Goal: Feedback & Contribution: Contribute content

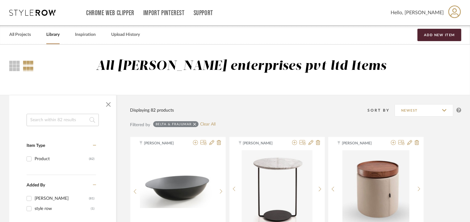
click at [56, 115] on input at bounding box center [63, 120] width 72 height 12
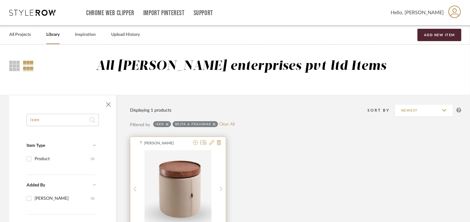
type input "isen"
click at [211, 143] on icon at bounding box center [211, 142] width 5 height 5
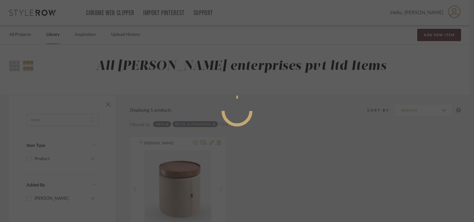
radio input "true"
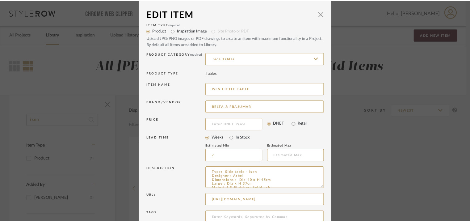
scroll to position [59, 0]
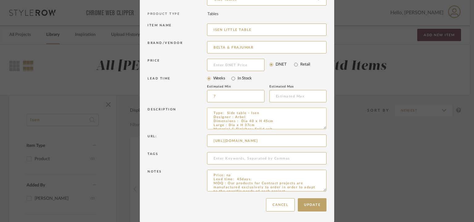
click at [218, 123] on textarea "Type: Side table - Isen Designer : Arbel Dimensions : Dia 40 x H 45cm Large : D…" at bounding box center [266, 118] width 119 height 22
type textarea "Type: Side table - Isen Designer : Arbel Dimensions : Dia 40 x H 45cm Coffee ta…"
click at [315, 198] on button "Update" at bounding box center [312, 204] width 29 height 13
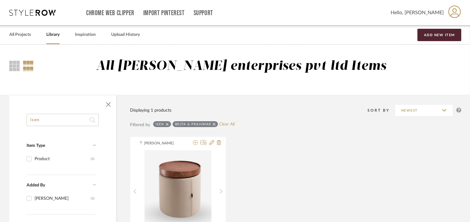
drag, startPoint x: 48, startPoint y: 121, endPoint x: 2, endPoint y: 115, distance: 46.9
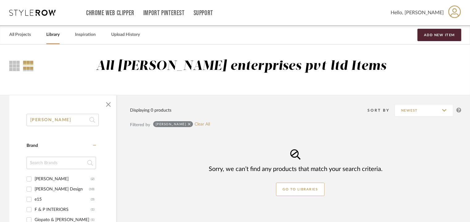
type input "[PERSON_NAME]"
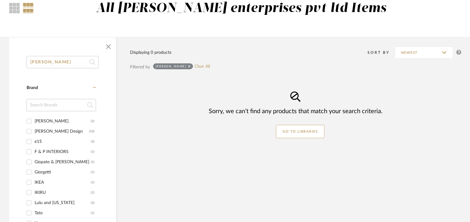
scroll to position [62, 0]
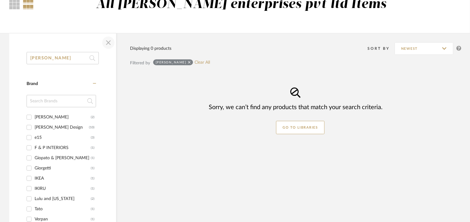
click at [110, 42] on span "button" at bounding box center [108, 42] width 15 height 15
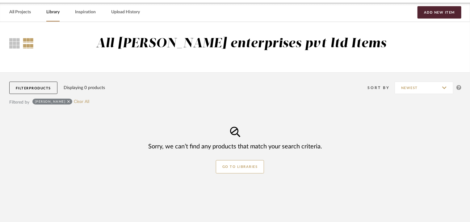
scroll to position [0, 0]
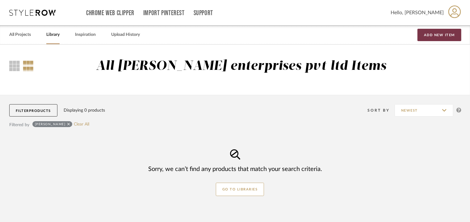
click at [445, 34] on button "Add New Item" at bounding box center [439, 35] width 44 height 12
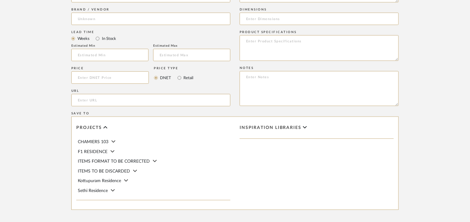
scroll to position [340, 0]
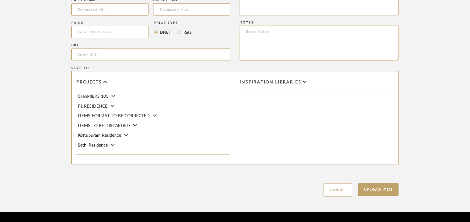
paste textarea "Price: 2,134.44 € Lead time: 45days. MOQ : Our products for Contract projects a…"
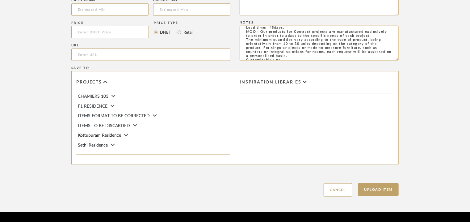
scroll to position [0, 0]
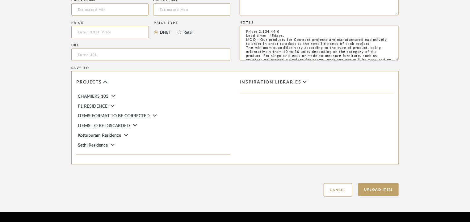
drag, startPoint x: 247, startPoint y: 40, endPoint x: 384, endPoint y: 50, distance: 137.5
click at [384, 50] on textarea "Price: 2,134.44 € Lead time: 45days. MOQ : Our products for Contract projects a…" at bounding box center [319, 43] width 159 height 35
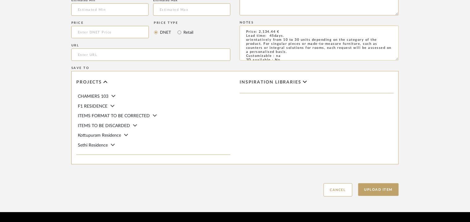
drag, startPoint x: 246, startPoint y: 39, endPoint x: 299, endPoint y: 52, distance: 54.6
click at [299, 52] on textarea "Price: 2,134.44 € Lead time: 45days. orientatively from 10 to 30 units dependin…" at bounding box center [319, 43] width 159 height 35
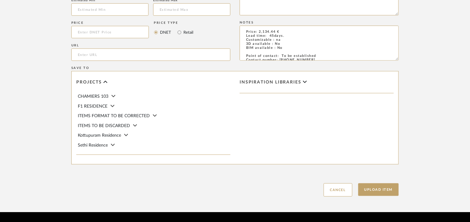
type textarea "Price: 2,134.44 € Lead time: 45days. Customizable : na 3D available : No BIM av…"
click at [105, 55] on input "url" at bounding box center [150, 54] width 159 height 12
paste input "[URL][DOMAIN_NAME][PERSON_NAME]"
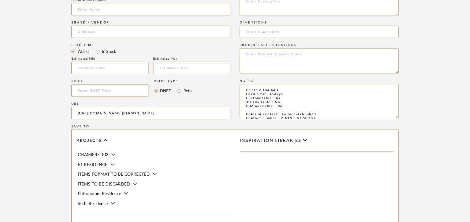
scroll to position [278, 0]
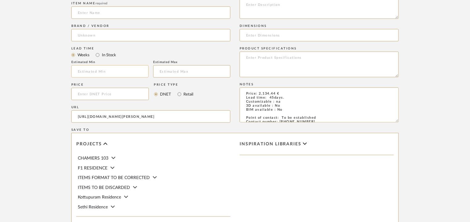
type input "[URL][DOMAIN_NAME][PERSON_NAME]"
click at [88, 67] on input "text" at bounding box center [109, 71] width 77 height 12
type input "7"
click at [87, 39] on input at bounding box center [150, 35] width 159 height 12
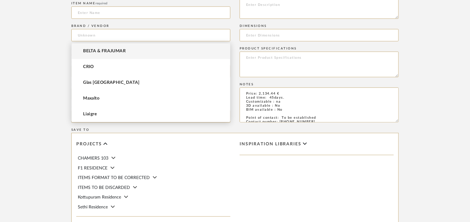
drag, startPoint x: 91, startPoint y: 49, endPoint x: 93, endPoint y: 44, distance: 6.1
click at [92, 49] on span "BELTA & FRAJUMAR" at bounding box center [104, 50] width 43 height 5
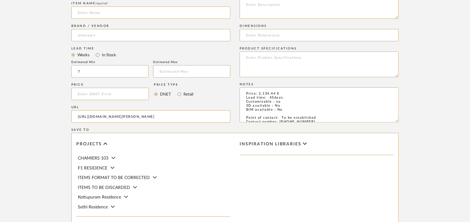
type input "BELTA & FRAJUMAR"
click at [99, 14] on input at bounding box center [150, 12] width 159 height 12
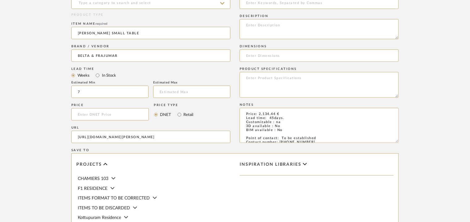
scroll to position [247, 0]
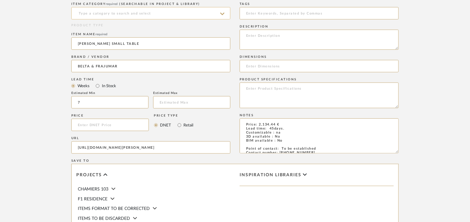
type input "[PERSON_NAME] SMALL TABLE"
click at [127, 15] on input at bounding box center [150, 13] width 159 height 12
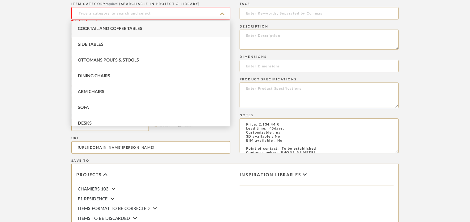
click at [126, 26] on div "Cocktail and Coffee Tables" at bounding box center [151, 29] width 158 height 16
type input "Cocktail and Coffee Tables"
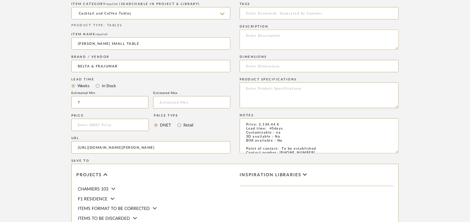
paste textarea "Type: Table - Alfa Designer : [PERSON_NAME] Dimensions : 1) L 120 x H 34cm and …"
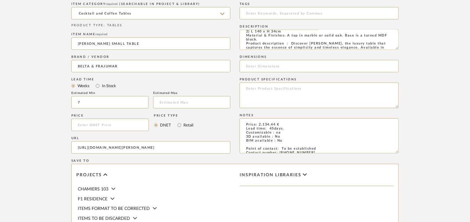
scroll to position [0, 0]
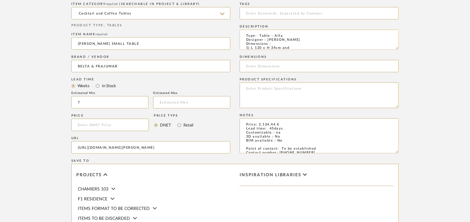
click at [262, 36] on textarea "Type: Table - Alfa Designer : [PERSON_NAME] Dimensions : 1) L 120 x H 34cm and …" at bounding box center [319, 40] width 159 height 20
type textarea "Type: Coffee Table - [PERSON_NAME] Designer : [PERSON_NAME] Dimensions : 1) L 1…"
click at [269, 66] on input at bounding box center [319, 66] width 159 height 12
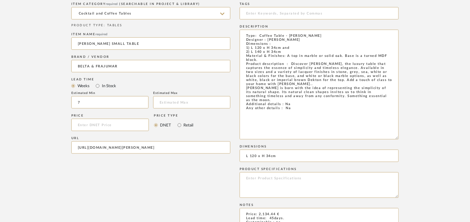
drag, startPoint x: 396, startPoint y: 48, endPoint x: 416, endPoint y: 136, distance: 90.2
click at [418, 137] on form "Bulk upload images - create multiple items Import from Pinterest - create items…" at bounding box center [234, 132] width 393 height 491
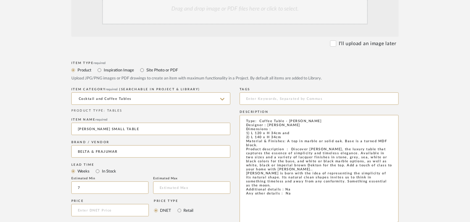
scroll to position [123, 0]
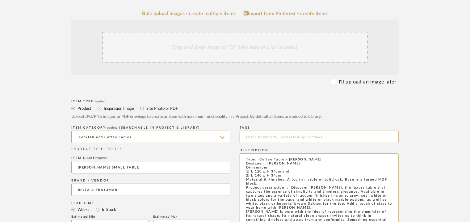
type input "L 120 x H 34cm"
click at [224, 47] on div "Drag and drop image or PDF files here or click to select." at bounding box center [234, 47] width 265 height 31
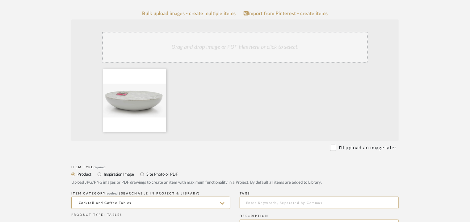
click at [210, 58] on div "Drag and drop image or PDF files here or click to select." at bounding box center [234, 47] width 265 height 31
click at [227, 44] on div "Drag and drop image or PDF files here or click to select." at bounding box center [234, 47] width 265 height 31
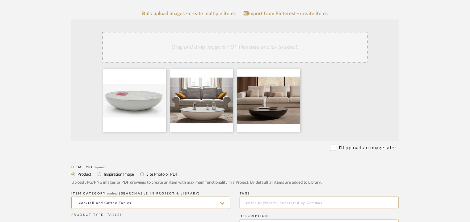
click at [239, 52] on div "Drag and drop image or PDF files here or click to select." at bounding box center [234, 47] width 265 height 31
click at [243, 37] on div "Drag and drop image or PDF files here or click to select." at bounding box center [234, 47] width 265 height 31
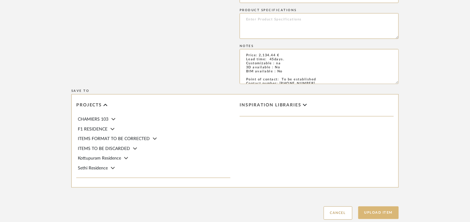
scroll to position [579, 0]
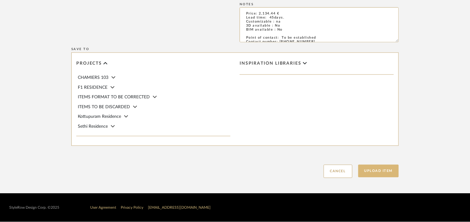
click at [383, 172] on button "Upload Item" at bounding box center [378, 171] width 41 height 13
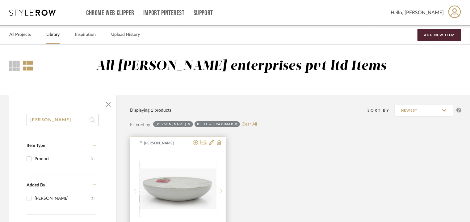
click at [204, 142] on icon at bounding box center [203, 142] width 6 height 5
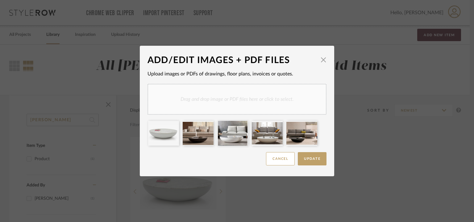
click at [193, 100] on div "Drag and drop image or PDF files here or click to select." at bounding box center [237, 99] width 179 height 31
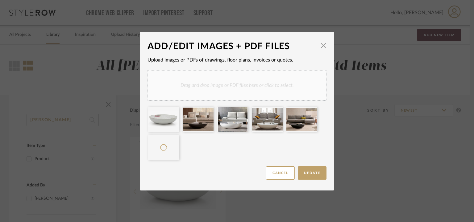
click at [239, 80] on div "Drag and drop image or PDF files here or click to select." at bounding box center [237, 85] width 179 height 31
click at [254, 83] on div "Drag and drop image or PDF files here or click to select." at bounding box center [237, 85] width 179 height 31
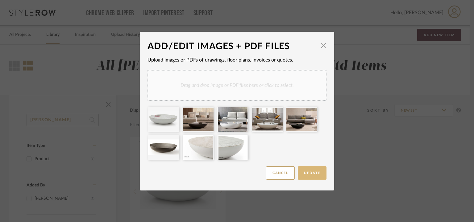
click at [319, 168] on button "Update" at bounding box center [312, 172] width 29 height 13
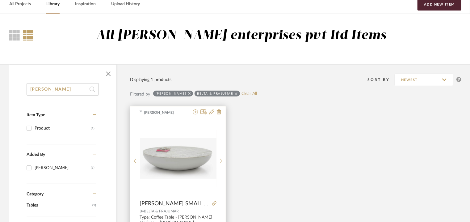
scroll to position [123, 0]
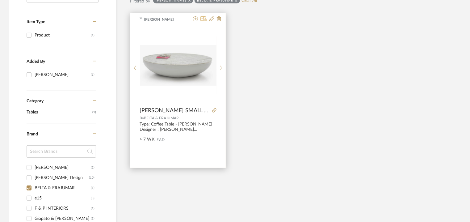
click at [205, 20] on icon at bounding box center [203, 18] width 6 height 5
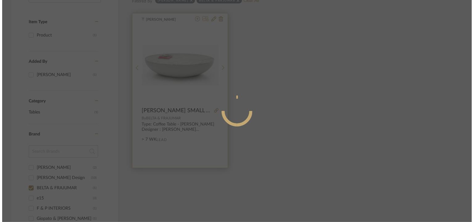
scroll to position [0, 0]
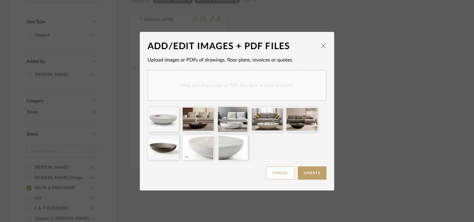
click at [213, 82] on div "Drag and drop image or PDF files here or click to select." at bounding box center [237, 85] width 179 height 31
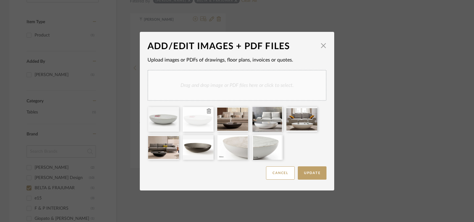
click at [209, 112] on icon at bounding box center [209, 110] width 4 height 5
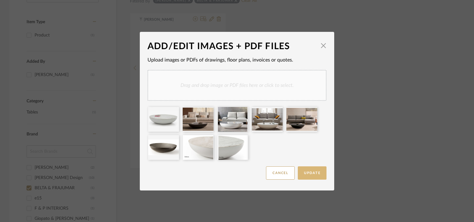
click at [316, 175] on button "Update" at bounding box center [312, 172] width 29 height 13
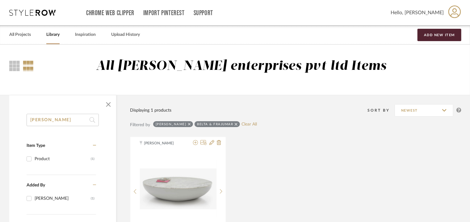
drag, startPoint x: 55, startPoint y: 118, endPoint x: 0, endPoint y: 109, distance: 55.3
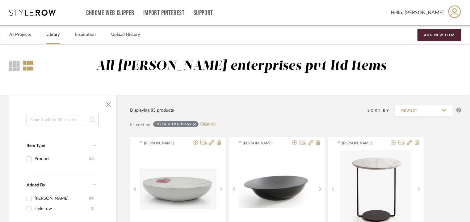
click at [53, 121] on input at bounding box center [63, 120] width 72 height 12
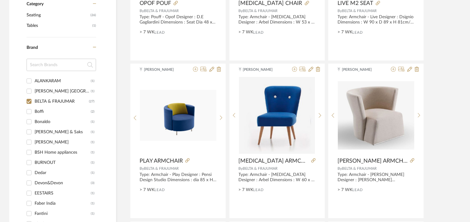
scroll to position [185, 0]
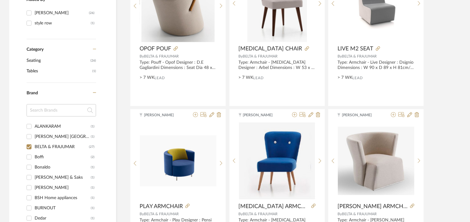
click at [39, 69] on span "Tables" at bounding box center [59, 71] width 64 height 10
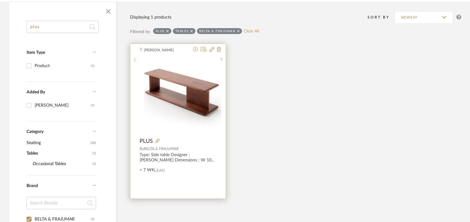
scroll to position [102, 0]
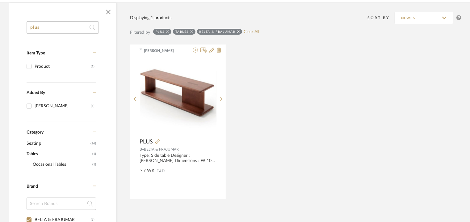
click at [59, 26] on input "plus" at bounding box center [63, 27] width 72 height 12
click at [94, 132] on icon at bounding box center [94, 132] width 3 height 1
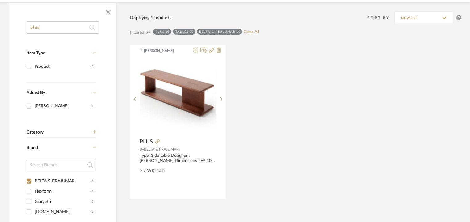
click at [193, 31] on icon at bounding box center [191, 31] width 3 height 3
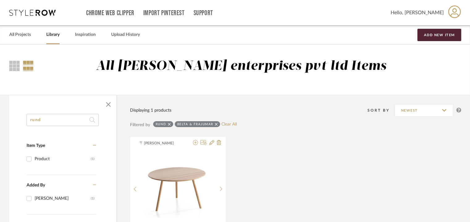
type input "rund"
click at [168, 123] on div "rund" at bounding box center [163, 124] width 20 height 6
click at [109, 104] on span "button" at bounding box center [108, 104] width 15 height 15
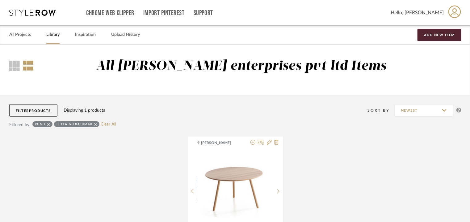
click at [48, 123] on icon at bounding box center [48, 124] width 3 height 4
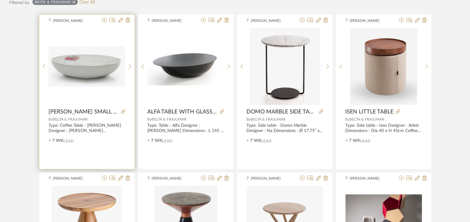
scroll to position [123, 0]
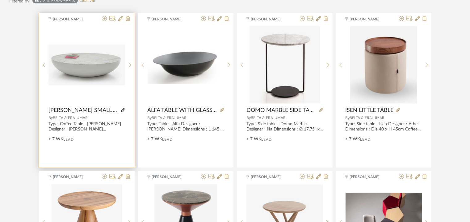
click at [121, 109] on icon at bounding box center [123, 110] width 4 height 4
click at [114, 18] on icon at bounding box center [112, 18] width 6 height 5
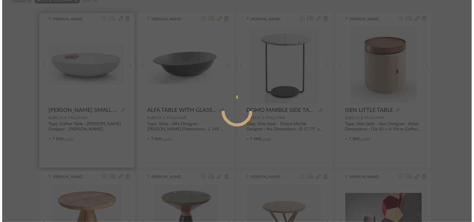
scroll to position [0, 0]
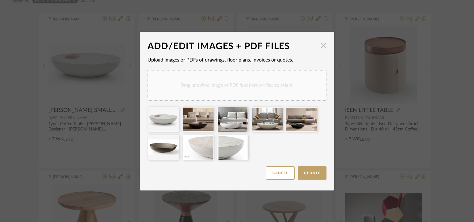
click at [323, 45] on span "button" at bounding box center [323, 46] width 12 height 12
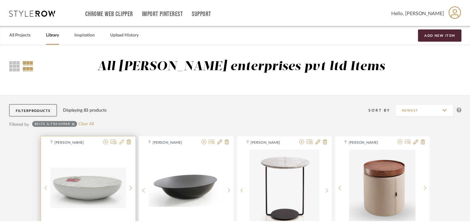
scroll to position [123, 0]
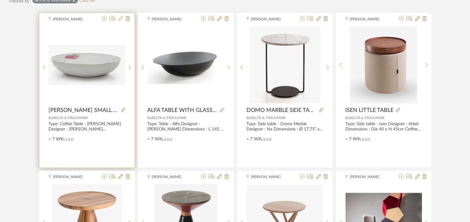
click at [120, 19] on icon at bounding box center [120, 18] width 5 height 5
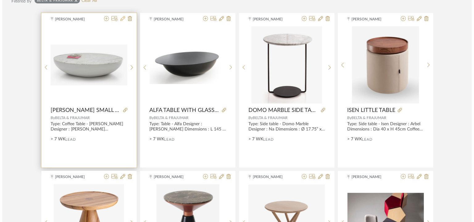
scroll to position [0, 0]
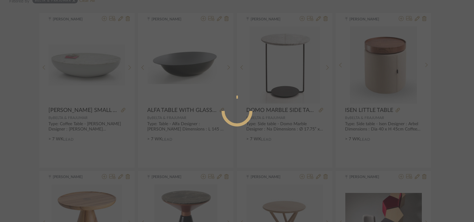
radio input "true"
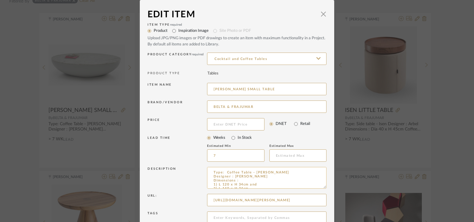
drag, startPoint x: 234, startPoint y: 176, endPoint x: 256, endPoint y: 176, distance: 22.5
click at [256, 176] on textarea "Type: Coffee Table - [PERSON_NAME] Designer : [PERSON_NAME] Dimensions : 1) L 1…" at bounding box center [266, 178] width 119 height 22
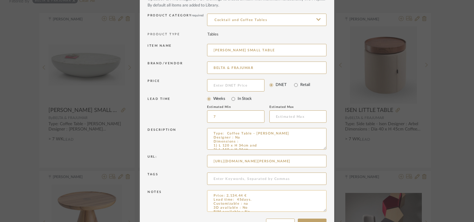
scroll to position [59, 0]
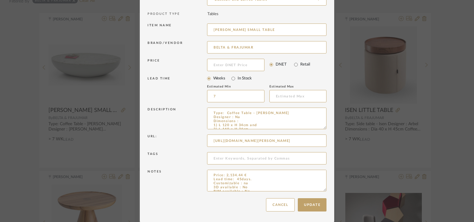
type textarea "Type: Coffee Table - [PERSON_NAME] Designer : Na Dimensions : 1) L 120 x H 34cm…"
click at [323, 197] on div "Update Cancel" at bounding box center [237, 204] width 179 height 19
click at [323, 200] on button "Update" at bounding box center [312, 204] width 29 height 13
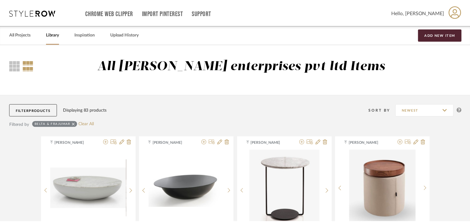
scroll to position [123, 0]
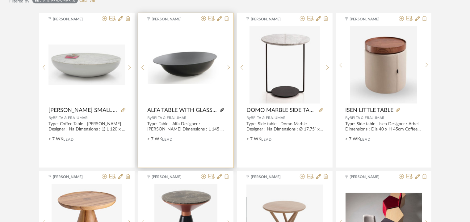
click at [223, 109] on icon at bounding box center [222, 110] width 4 height 4
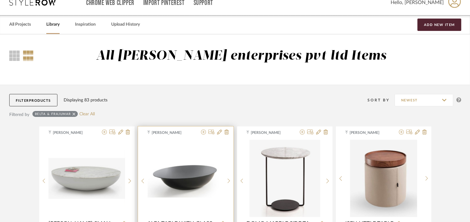
scroll to position [0, 0]
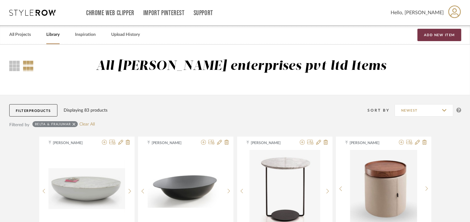
click at [440, 35] on button "Add New Item" at bounding box center [439, 35] width 44 height 12
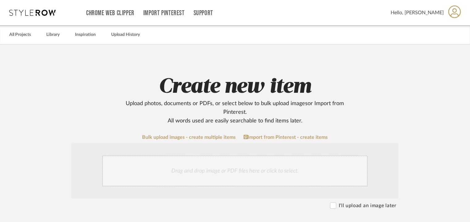
scroll to position [154, 0]
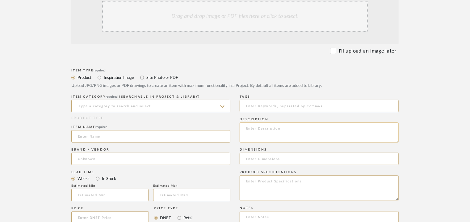
paste textarea "Type: Side Table - Rund Designer : Dsignio Dimensions : Wood 1) L 96 x D 96 x H…"
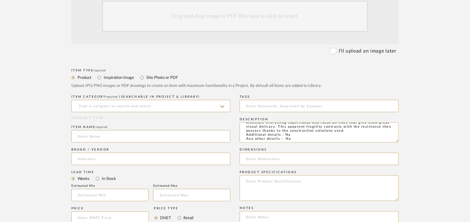
type textarea "Type: Side Table - Rund Designer : Dsignio Dimensions : Wood 1) L 96 x D 96 x H…"
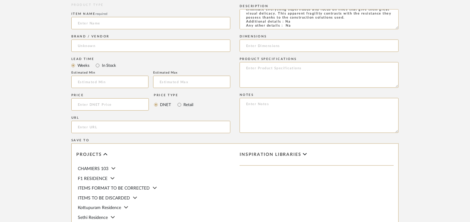
scroll to position [278, 0]
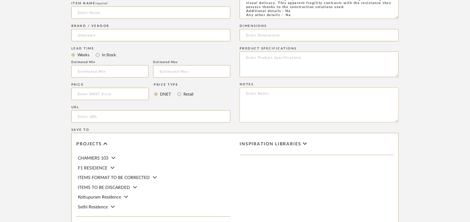
paste textarea "Price: Na Lead time: 45days. MOQ : Our products for Contract projects are manuf…"
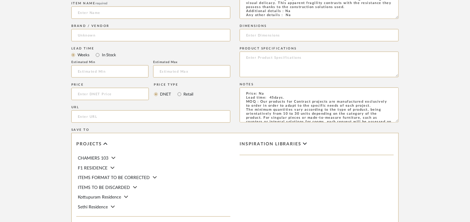
scroll to position [57, 0]
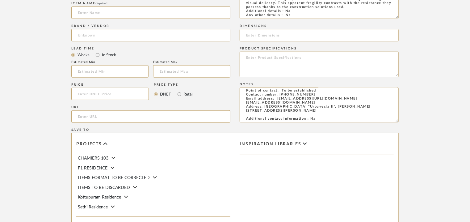
type textarea "Price: Na Lead time: 45days. MOQ : Our products for Contract projects are manuf…"
paste input "[URL][DOMAIN_NAME]"
type input "[URL][DOMAIN_NAME]"
click at [110, 71] on input at bounding box center [109, 71] width 77 height 12
type input "7"
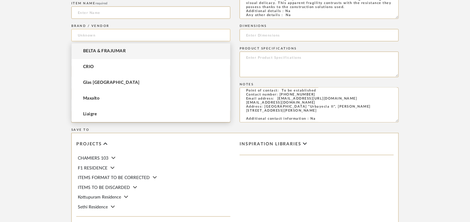
click at [95, 38] on input at bounding box center [150, 35] width 159 height 12
click at [103, 51] on span "BELTA & FRAJUMAR" at bounding box center [104, 50] width 43 height 5
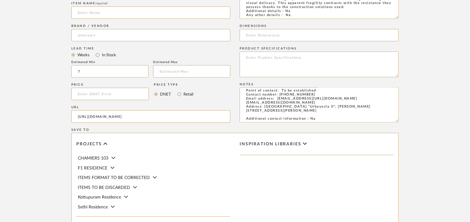
type input "BELTA & FRAJUMAR"
click at [91, 14] on input at bounding box center [150, 12] width 159 height 12
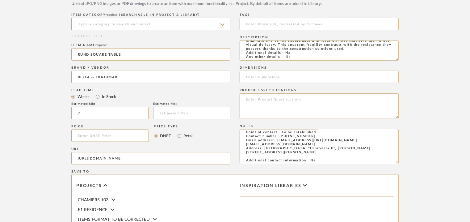
scroll to position [216, 0]
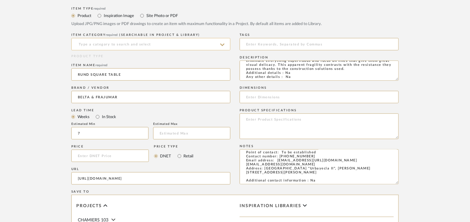
type input "RUND SQUARE TABLE"
click at [147, 45] on input at bounding box center [150, 44] width 159 height 12
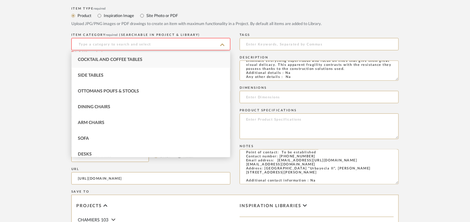
click at [140, 58] on span "Cocktail and Coffee Tables" at bounding box center [110, 59] width 65 height 4
type input "Cocktail and Coffee Tables"
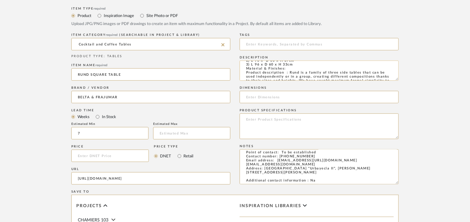
scroll to position [0, 0]
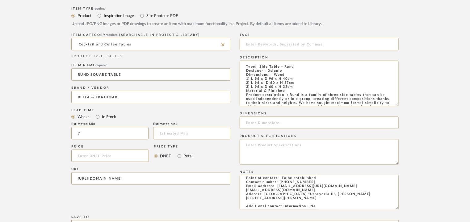
drag, startPoint x: 396, startPoint y: 79, endPoint x: 382, endPoint y: 102, distance: 27.7
click at [407, 105] on form "Bulk upload images - create multiple items Import from Pinterest - create items…" at bounding box center [234, 131] width 393 height 427
drag, startPoint x: 291, startPoint y: 88, endPoint x: 246, endPoint y: 80, distance: 46.0
click at [246, 80] on textarea "Type: Side Table - Rund Designer : Dsignio Dimensions : Wood 1) L 96 x D 96 x H…" at bounding box center [319, 84] width 159 height 47
click at [249, 122] on input at bounding box center [319, 123] width 159 height 12
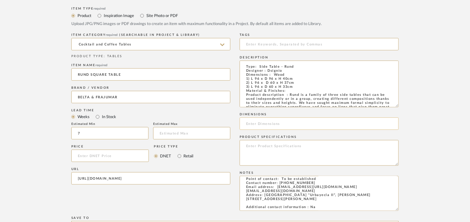
paste input "1) L 96 x D 96 x H 40cm 2) L 96 x D 60 x H 37cm 3) L 96 x D 60 x H 33c"
drag, startPoint x: 294, startPoint y: 124, endPoint x: 280, endPoint y: 127, distance: 14.4
click at [291, 125] on input "1) L 96 x D 96 x H 40cm 2) L 96 x D 60 x H 37cm 3) L 96 x D 60 x H 33c" at bounding box center [319, 123] width 159 height 12
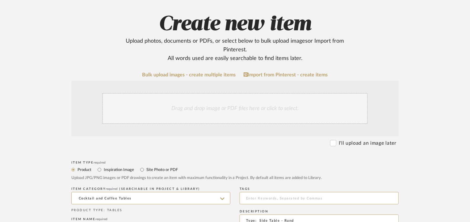
scroll to position [62, 0]
type input "L 96xD 96xH 40cm/ L 96xD 60xH 37cm/ L 96xD60xH 33cm"
click at [265, 113] on div "Drag and drop image or PDF files here or click to select." at bounding box center [234, 109] width 265 height 31
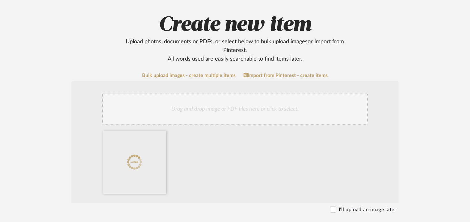
click at [236, 111] on div "Drag and drop image or PDF files here or click to select." at bounding box center [234, 109] width 265 height 31
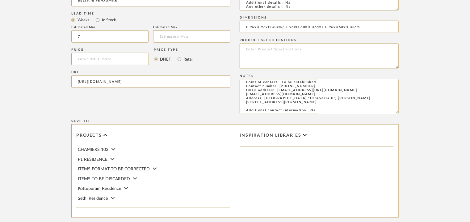
scroll to position [432, 0]
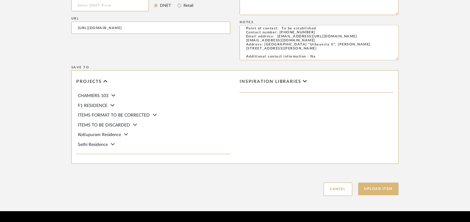
click at [389, 188] on button "Upload Item" at bounding box center [378, 188] width 41 height 13
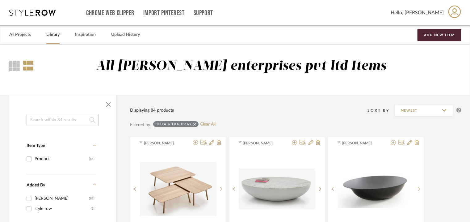
click at [62, 120] on input at bounding box center [63, 120] width 72 height 12
type input "ALO"
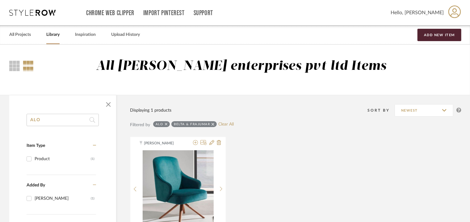
drag, startPoint x: 56, startPoint y: 122, endPoint x: 0, endPoint y: 112, distance: 57.2
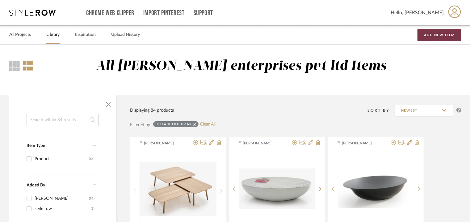
click at [437, 34] on button "Add New Item" at bounding box center [439, 35] width 44 height 12
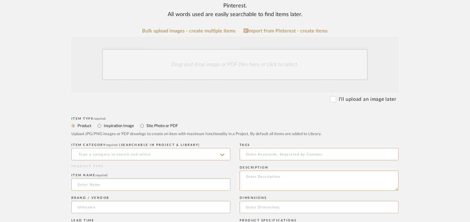
scroll to position [123, 0]
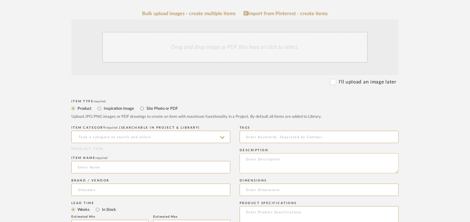
paste textarea "Type: Coffee Table - Alo Designer : Arbel Dimensions : L 120 x D 70 x H 40cm Ma…"
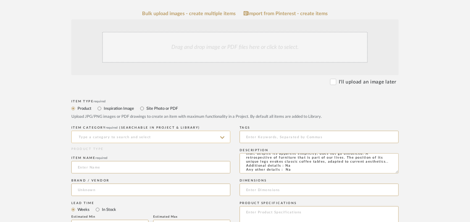
type textarea "Type: Coffee Table - Alo Designer : Arbel Dimensions : L 120 x D 70 x H 40cm Ma…"
drag, startPoint x: 169, startPoint y: 134, endPoint x: 166, endPoint y: 134, distance: 3.4
click at [169, 134] on input at bounding box center [150, 137] width 159 height 12
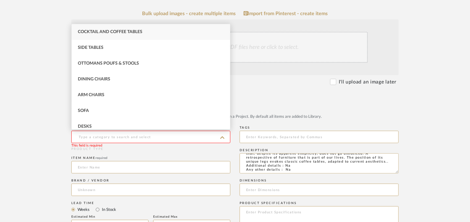
click at [135, 31] on span "Cocktail and Coffee Tables" at bounding box center [110, 32] width 65 height 4
type input "Cocktail and Coffee Tables"
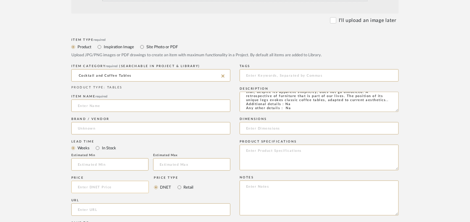
scroll to position [185, 0]
click at [78, 205] on input "url" at bounding box center [150, 209] width 159 height 12
paste input "[URL][DOMAIN_NAME]"
type input "[URL][DOMAIN_NAME]"
click at [102, 103] on input at bounding box center [150, 105] width 159 height 12
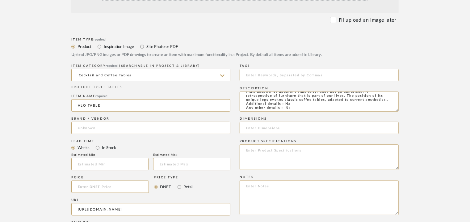
type input "ALO TABLE"
click at [96, 122] on div "Brand / Vendor" at bounding box center [150, 126] width 159 height 23
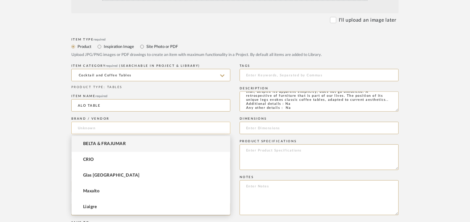
click at [97, 128] on input at bounding box center [150, 128] width 159 height 12
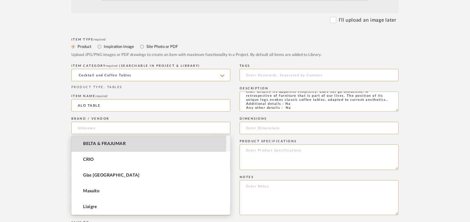
click at [101, 142] on span "BELTA & FRAJUMAR" at bounding box center [104, 143] width 43 height 5
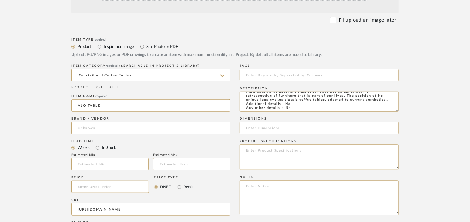
type input "BELTA & FRAJUMAR"
click at [98, 163] on input "text" at bounding box center [109, 164] width 77 height 12
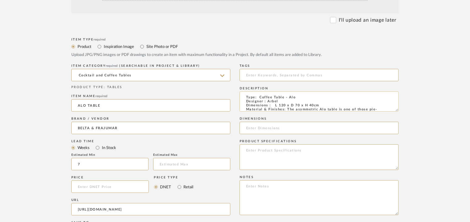
scroll to position [0, 0]
type input "7"
drag, startPoint x: 275, startPoint y: 105, endPoint x: 319, endPoint y: 104, distance: 44.1
click at [319, 104] on textarea "Type: Coffee Table - Alo Designer : Arbel Dimensions : L 120 x D 70 x H 40cm Ma…" at bounding box center [319, 101] width 159 height 20
paste input "L 120 x D 70 x H 40cm"
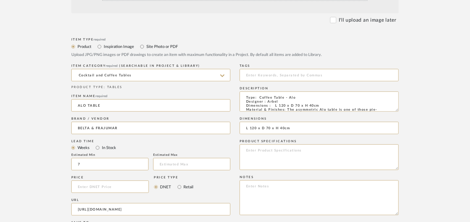
type input "L 120 x D 70 x H 40cm"
paste textarea "Price: Na Lead time: 45days. MOQ : Our products for Contract projects are manuf…"
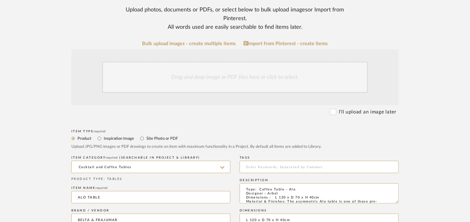
scroll to position [93, 0]
type textarea "Price: Na Lead time: 45days. MOQ : Our products for Contract projects are manuf…"
click at [258, 72] on div "Drag and drop image or PDF files here or click to select." at bounding box center [234, 78] width 265 height 31
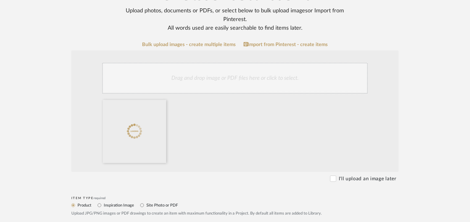
click at [242, 85] on div "Drag and drop image or PDF files here or click to select." at bounding box center [234, 78] width 265 height 31
click at [278, 73] on div "Drag and drop image or PDF files here or click to select." at bounding box center [234, 78] width 265 height 31
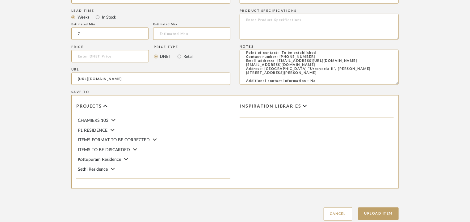
scroll to position [401, 0]
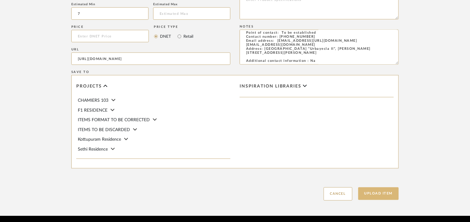
click at [383, 193] on button "Upload Item" at bounding box center [378, 193] width 41 height 13
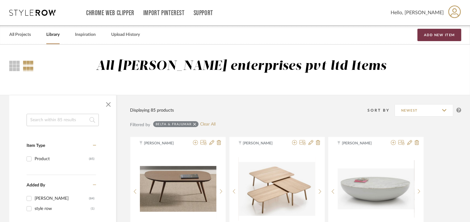
click at [449, 33] on button "Add New Item" at bounding box center [439, 35] width 44 height 12
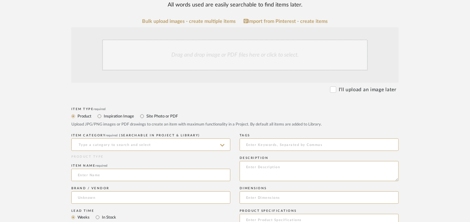
scroll to position [123, 0]
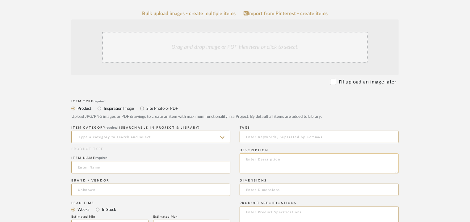
click at [351, 159] on textarea at bounding box center [319, 163] width 159 height 20
paste textarea "Type: Coffee Table - [PERSON_NAME] Designer : Arbel Dimensions : 1) Dia 95 x H …"
type textarea "Type: Coffee Table - [PERSON_NAME] Designer : Arbel Dimensions : 1) Dia 95 x H …"
click at [132, 138] on input at bounding box center [150, 137] width 159 height 12
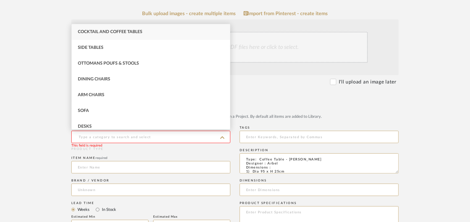
click at [112, 30] on span "Cocktail and Coffee Tables" at bounding box center [110, 32] width 65 height 4
type input "Cocktail and Coffee Tables"
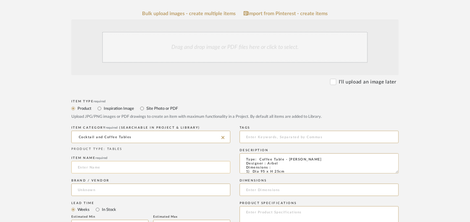
click at [99, 166] on input at bounding box center [150, 167] width 159 height 12
type input "BRENA TABLE"
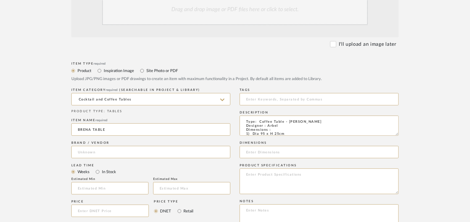
scroll to position [216, 0]
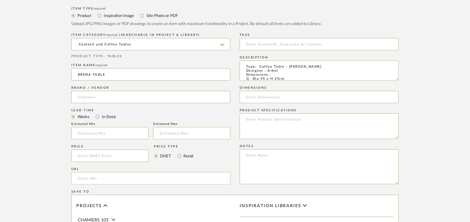
click at [101, 177] on input "url" at bounding box center [150, 178] width 159 height 12
paste input "[URL][DOMAIN_NAME]"
type input "[URL][DOMAIN_NAME]"
click at [115, 97] on input at bounding box center [150, 97] width 159 height 12
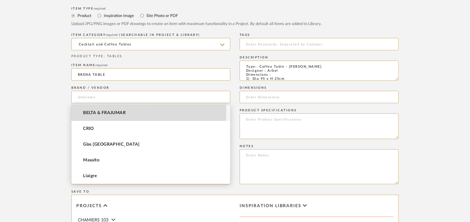
click at [111, 111] on span "BELTA & FRAJUMAR" at bounding box center [104, 112] width 43 height 5
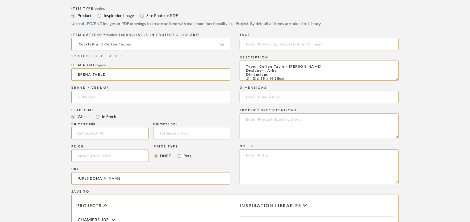
type input "BELTA & FRAJUMAR"
click at [99, 128] on input "text" at bounding box center [109, 133] width 77 height 12
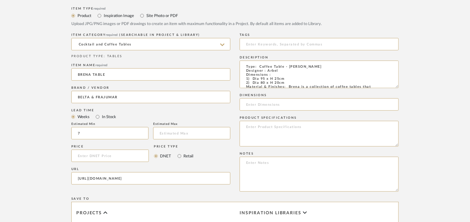
drag, startPoint x: 397, startPoint y: 78, endPoint x: 401, endPoint y: 88, distance: 10.1
click at [401, 88] on form "Bulk upload images - create multiple items Import from Pinterest - create items…" at bounding box center [234, 122] width 393 height 409
type input "7"
drag, startPoint x: 286, startPoint y: 84, endPoint x: 252, endPoint y: 79, distance: 34.9
click at [252, 79] on textarea "Type: Coffee Table - [PERSON_NAME] Designer : Arbel Dimensions : 1) Dia 95 x H …" at bounding box center [319, 75] width 159 height 29
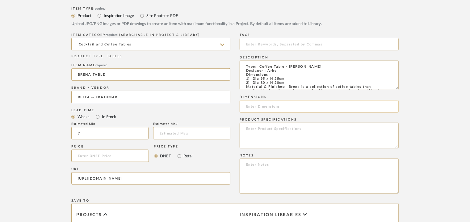
paste input "Dia 95 x H 25cm 2) Dia 80 x H 20cm"
click at [280, 104] on input "Dia 95 x H 25cm 2) Dia 80 x H 20cm" at bounding box center [319, 106] width 159 height 12
type input "Dia 95 x H 25cm and Dia 80 x H 20cm"
click at [357, 166] on textarea at bounding box center [319, 175] width 159 height 35
paste textarea "Price: Na Lead time: 45days. MOQ : Our products for Contract projects are manuf…"
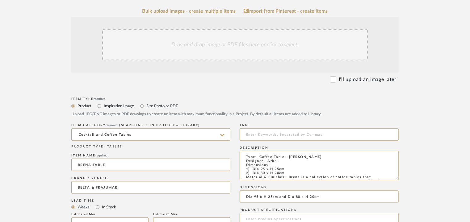
scroll to position [93, 0]
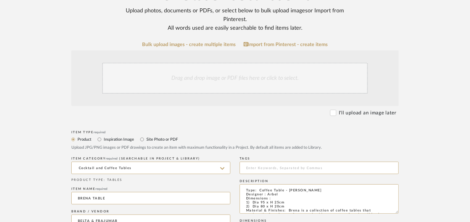
type textarea "Price: Na Lead time: 45days. MOQ : Our products for Contract projects are manuf…"
click at [213, 84] on div "Drag and drop image or PDF files here or click to select." at bounding box center [234, 78] width 265 height 31
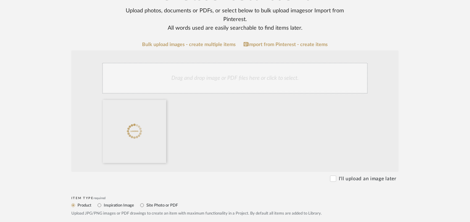
click at [243, 79] on div "Drag and drop image or PDF files here or click to select." at bounding box center [234, 78] width 265 height 31
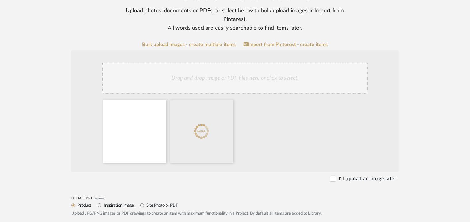
click at [250, 77] on div "Drag and drop image or PDF files here or click to select." at bounding box center [234, 78] width 265 height 31
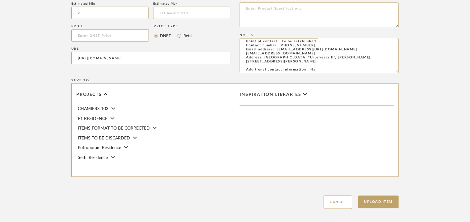
scroll to position [433, 0]
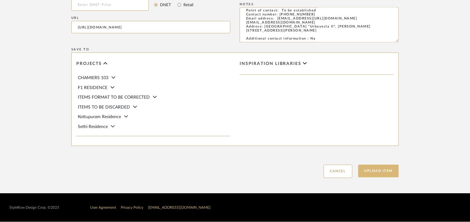
click at [388, 169] on button "Upload Item" at bounding box center [378, 171] width 41 height 13
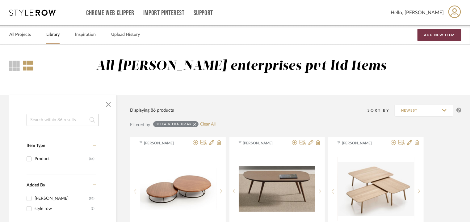
click at [441, 36] on button "Add New Item" at bounding box center [439, 35] width 44 height 12
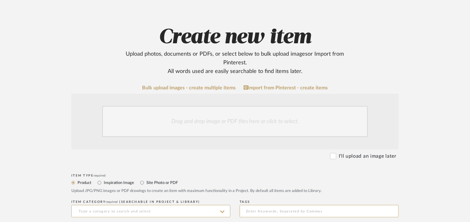
scroll to position [154, 0]
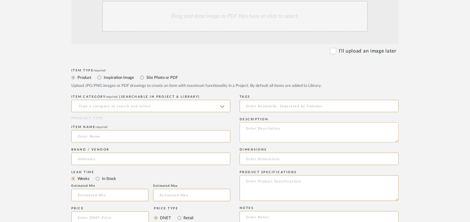
paste textarea "Type: Side Table - Sail Designer : Arbel Dimensions : Dia 100 x H 40cm Side tab…"
type textarea "Type: Side Table - Sail Designer : Arbel Dimensions : Dia 100 x H 40cm Side tab…"
click at [161, 104] on input at bounding box center [150, 106] width 159 height 12
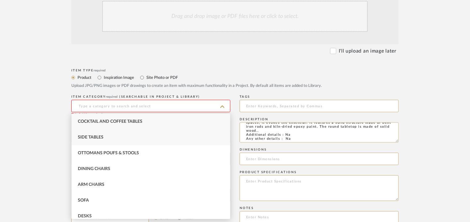
click at [101, 136] on span "Side Tables" at bounding box center [91, 137] width 26 height 4
type input "Side Tables"
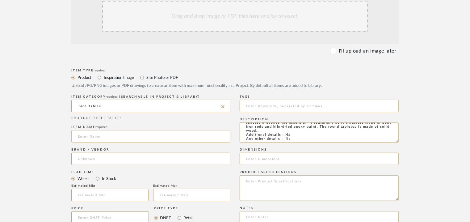
click at [102, 133] on input at bounding box center [150, 136] width 159 height 12
type input "SAIL SIDE TABLE"
click at [98, 161] on input at bounding box center [150, 158] width 159 height 12
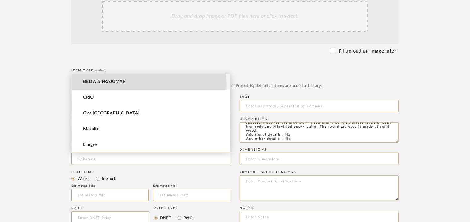
click at [126, 85] on mat-option "BELTA & FRAJUMAR" at bounding box center [151, 82] width 158 height 16
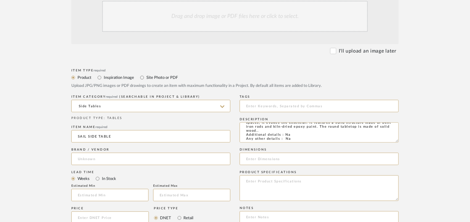
type input "BELTA & FRAJUMAR"
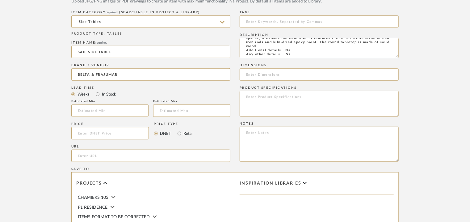
scroll to position [247, 0]
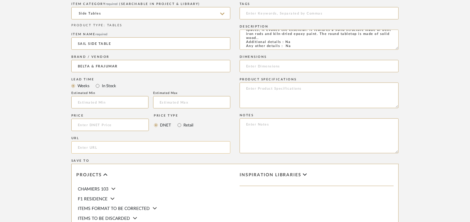
click at [104, 147] on input "url" at bounding box center [150, 147] width 159 height 12
paste input "[URL][DOMAIN_NAME]"
type input "[URL][DOMAIN_NAME]"
click at [86, 100] on input "text" at bounding box center [109, 102] width 77 height 12
type input "7"
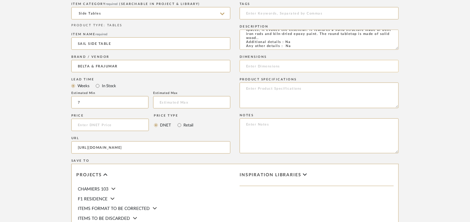
paste input "Dia 100 x H 40cm"
type input "Dia 100 x H 40cm"
paste textarea "Price: Na Lead time: 45days. MOQ : Our products for Contract projects are manuf…"
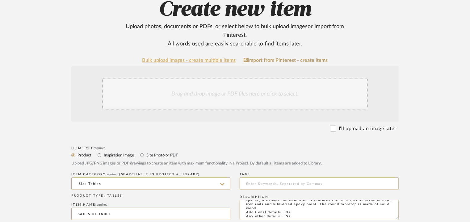
scroll to position [62, 0]
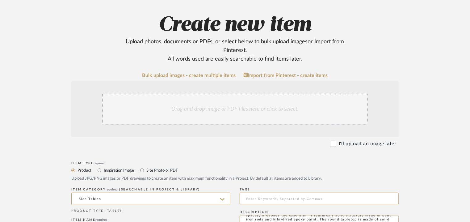
type textarea "Price: Na Lead time: 45days. MOQ : Our products for Contract projects are manuf…"
click at [219, 108] on div "Drag and drop image or PDF files here or click to select." at bounding box center [234, 109] width 265 height 31
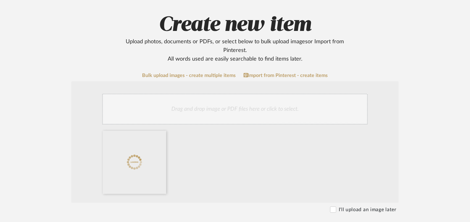
click at [250, 114] on div "Drag and drop image or PDF files here or click to select." at bounding box center [234, 109] width 265 height 31
click at [273, 99] on div "Drag and drop image or PDF files here or click to select." at bounding box center [234, 109] width 265 height 31
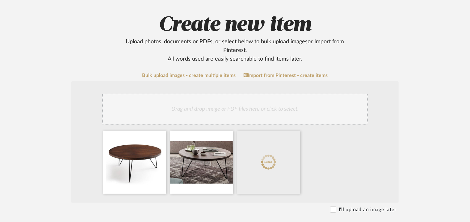
click at [259, 109] on div "Drag and drop image or PDF files here or click to select." at bounding box center [234, 109] width 265 height 31
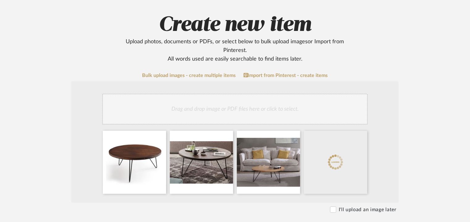
drag, startPoint x: 291, startPoint y: 107, endPoint x: 279, endPoint y: 113, distance: 13.7
click at [290, 107] on div "Drag and drop image or PDF files here or click to select." at bounding box center [234, 109] width 265 height 31
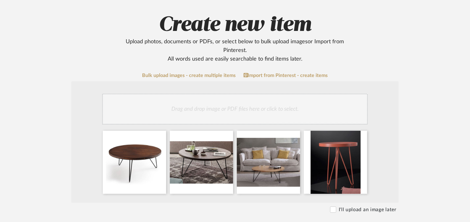
click at [245, 113] on div "Drag and drop image or PDF files here or click to select." at bounding box center [234, 109] width 265 height 31
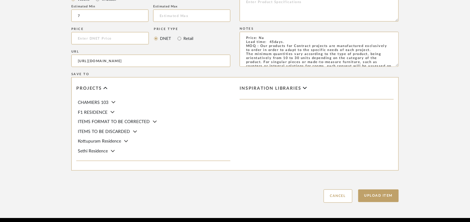
scroll to position [489, 0]
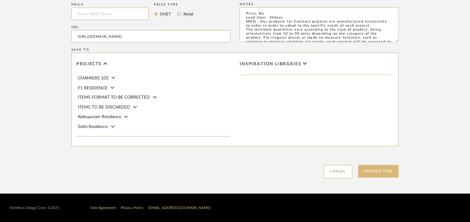
click at [386, 171] on button "Upload Item" at bounding box center [378, 171] width 41 height 13
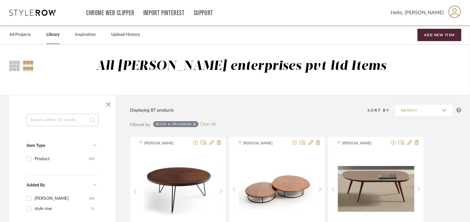
click at [47, 115] on input at bounding box center [63, 120] width 72 height 12
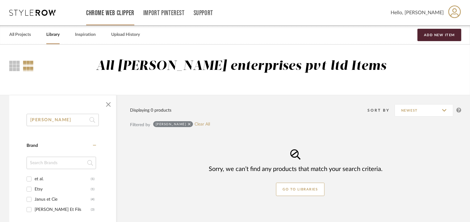
type input "[PERSON_NAME]"
click at [444, 34] on button "Add New Item" at bounding box center [439, 35] width 44 height 12
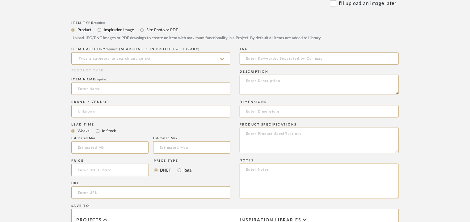
scroll to position [278, 0]
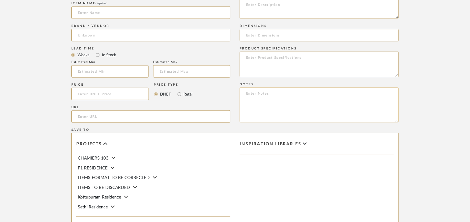
paste textarea "Price: Na Lead time: 45days. MOQ : Our products for Contract projects are manuf…"
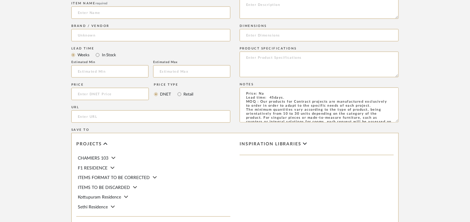
scroll to position [57, 0]
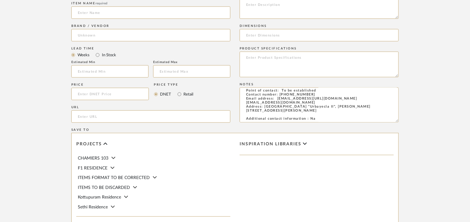
type textarea "Price: Na Lead time: 45days. MOQ : Our products for Contract projects are manuf…"
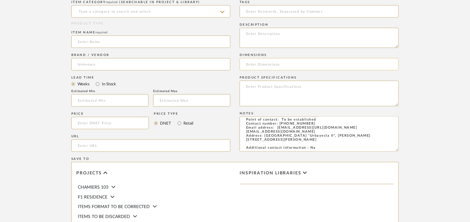
scroll to position [216, 0]
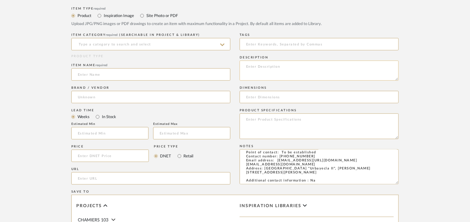
click at [250, 64] on textarea at bounding box center [319, 71] width 159 height 20
paste textarea "Type: Coat rack - Loop Designer : Achodoso Dimensions : W 17x H 18cm /1.8cm thi…"
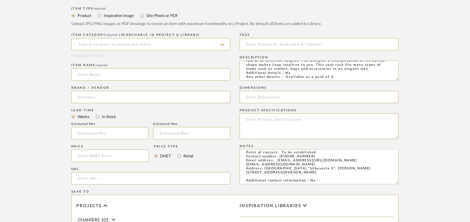
type textarea "Type: Coat rack - Loop Designer : Achodoso Dimensions : W 17x H 18cm /1.8cm thi…"
click at [222, 43] on icon at bounding box center [222, 44] width 4 height 5
type input "c"
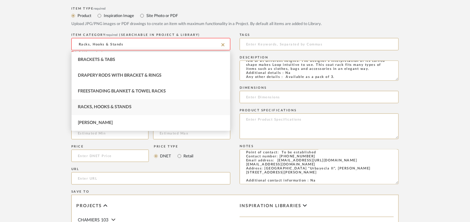
type input "Racks, Hooks & Stands"
click at [107, 109] on div "Racks, Hooks & Stands" at bounding box center [151, 107] width 158 height 16
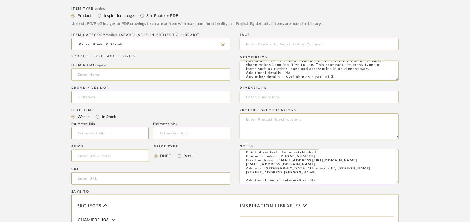
click at [110, 73] on input at bounding box center [150, 74] width 159 height 12
type input "LOOP COAT RACK"
click at [86, 177] on input "url" at bounding box center [150, 178] width 159 height 12
paste input "[URL][DOMAIN_NAME]"
type input "[URL][DOMAIN_NAME]"
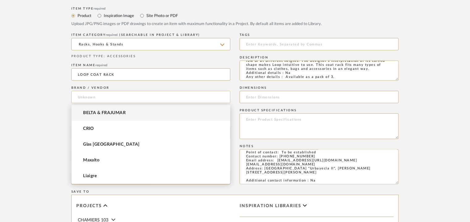
click at [112, 100] on input at bounding box center [150, 97] width 159 height 12
click at [111, 110] on mat-option "BELTA & FRAJUMAR" at bounding box center [151, 113] width 158 height 16
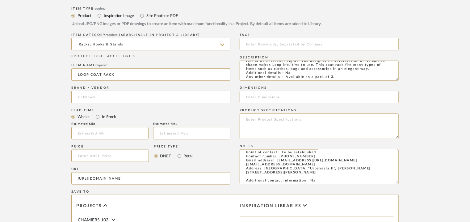
type input "BELTA & FRAJUMAR"
click at [95, 131] on input at bounding box center [109, 133] width 77 height 12
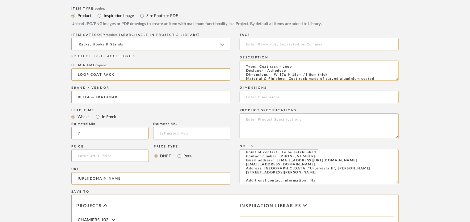
type input "7"
drag, startPoint x: 274, startPoint y: 76, endPoint x: 328, endPoint y: 74, distance: 54.0
click at [328, 74] on textarea "Type: Coat rack - Loop Designer : Achodoso Dimensions : W 17x H 18cm /1.8cm thi…" at bounding box center [319, 71] width 159 height 20
click at [289, 96] on input at bounding box center [319, 97] width 159 height 12
paste input "W 17x H 18cm /1.8cm thick"
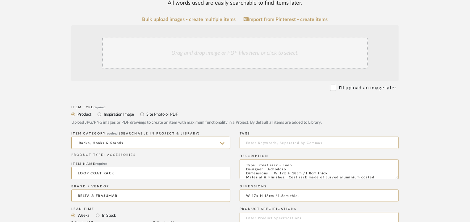
scroll to position [31, 0]
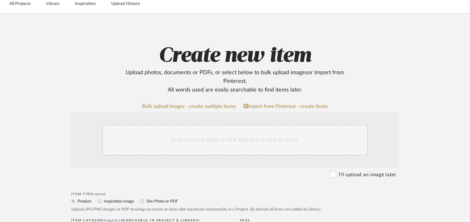
type input "W 17x H 18cm /1.8cm thick"
click at [191, 140] on div "Drag and drop image or PDF files here or click to select." at bounding box center [234, 139] width 265 height 31
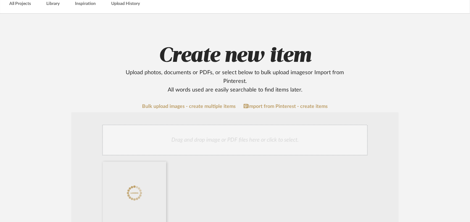
click at [250, 132] on div "Drag and drop image or PDF files here or click to select." at bounding box center [234, 139] width 265 height 31
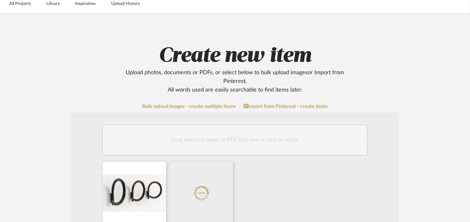
click at [218, 142] on div "Drag and drop image or PDF files here or click to select." at bounding box center [234, 139] width 265 height 31
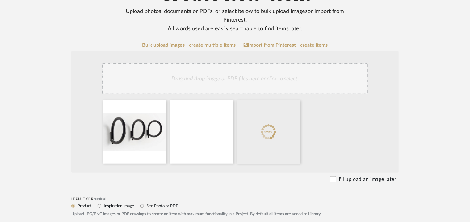
scroll to position [93, 0]
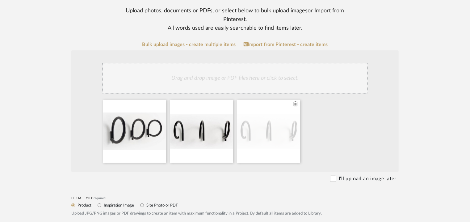
click at [296, 105] on icon at bounding box center [295, 103] width 4 height 5
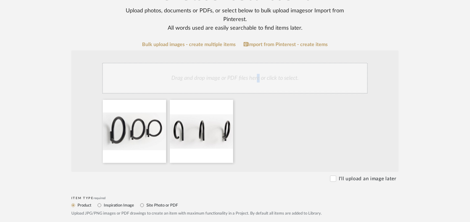
click at [257, 81] on div "Drag and drop image or PDF files here or click to select." at bounding box center [234, 78] width 265 height 31
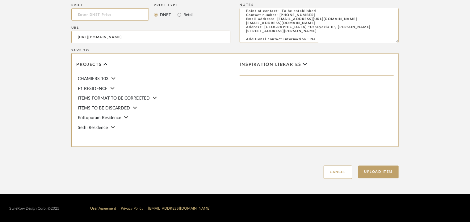
scroll to position [424, 0]
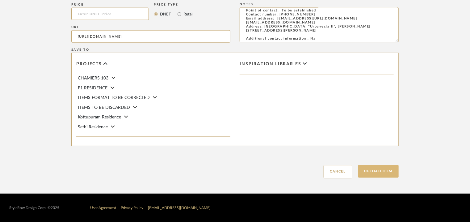
click at [387, 173] on button "Upload Item" at bounding box center [378, 171] width 41 height 13
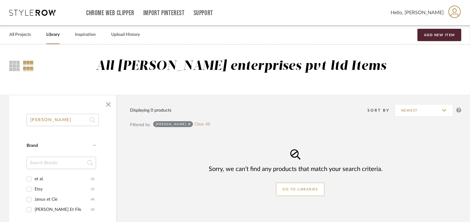
drag, startPoint x: 4, startPoint y: 123, endPoint x: 0, endPoint y: 119, distance: 5.1
click at [0, 121] on div "[PERSON_NAME] Category Brand et al. (1) Etsy (1) Janus et Cie (4) [PERSON_NAME]…" at bounding box center [235, 212] width 470 height 235
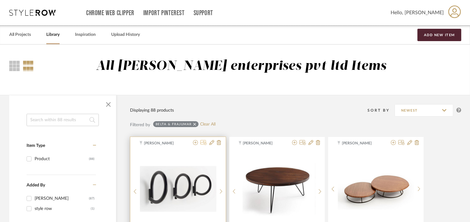
click at [203, 141] on icon at bounding box center [203, 142] width 6 height 5
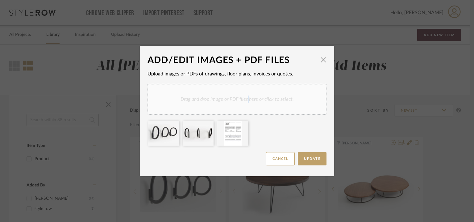
click at [245, 100] on div "Drag and drop image or PDF files here or click to select." at bounding box center [237, 99] width 179 height 31
click at [318, 157] on span "Update" at bounding box center [312, 158] width 16 height 3
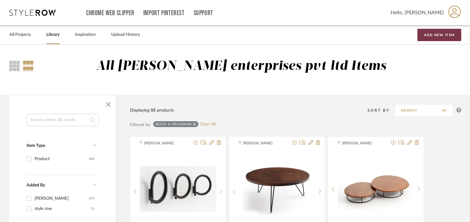
click at [445, 32] on button "Add New Item" at bounding box center [439, 35] width 44 height 12
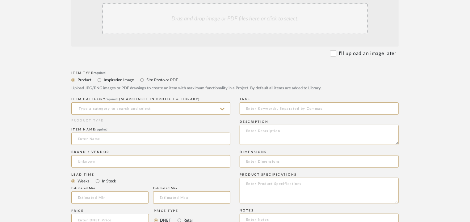
scroll to position [154, 0]
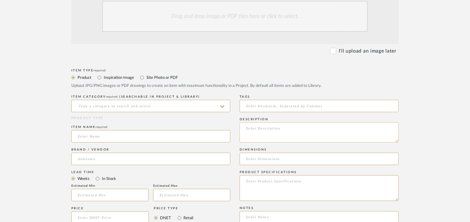
click at [363, 132] on textarea at bounding box center [319, 132] width 159 height 20
paste textarea "Type: Robe Hooks - Mars Designer : [PERSON_NAME] Dimensions : MARS Round : Dia …"
type textarea "Type: Robe Hooks - Mars Designer : [PERSON_NAME] Dimensions : MARS Round : Dia …"
click at [149, 106] on input at bounding box center [150, 106] width 159 height 12
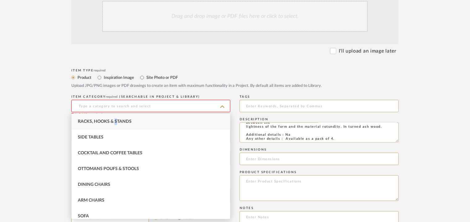
click at [116, 123] on span "Racks, Hooks & Stands" at bounding box center [105, 121] width 54 height 4
type input "Racks, Hooks & Stands"
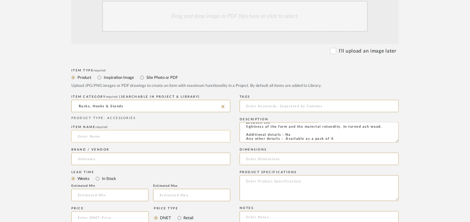
click at [90, 135] on input at bounding box center [150, 136] width 159 height 12
paste input "MARS coat rack (4 units)"
type input "MARS coat rack (4 units)"
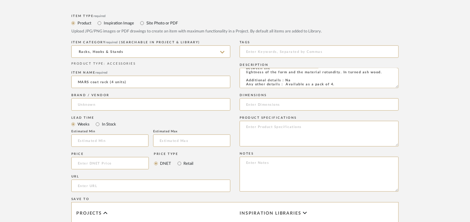
scroll to position [278, 0]
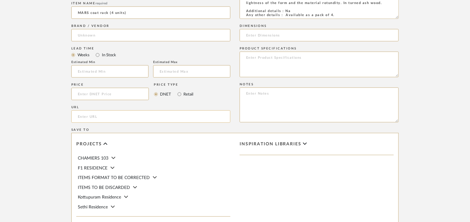
click at [97, 116] on input "url" at bounding box center [150, 116] width 159 height 12
paste input "[URL][DOMAIN_NAME]"
type input "[URL][DOMAIN_NAME]"
click at [85, 39] on input at bounding box center [150, 35] width 159 height 12
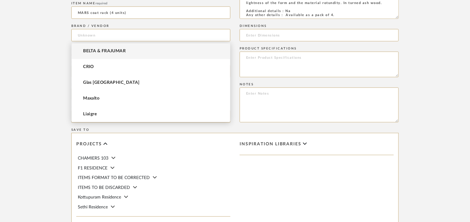
click at [91, 50] on span "BELTA & FRAJUMAR" at bounding box center [104, 50] width 43 height 5
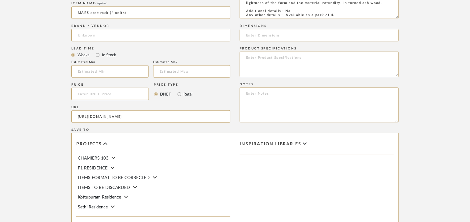
type input "BELTA & FRAJUMAR"
click at [83, 71] on input "text" at bounding box center [109, 71] width 77 height 12
type input "7"
click at [89, 12] on input "MARS coat rack (4 units)" at bounding box center [150, 12] width 159 height 12
click at [94, 10] on input "MARS coat rack (4 units)" at bounding box center [150, 12] width 159 height 12
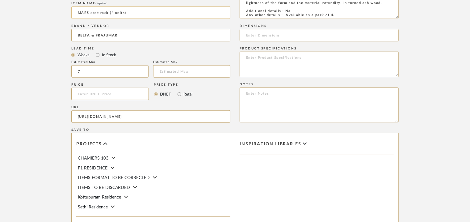
click at [94, 10] on input "MARS coat rack (4 units)" at bounding box center [150, 12] width 159 height 12
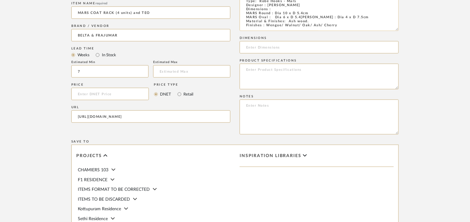
drag, startPoint x: 397, startPoint y: 17, endPoint x: 398, endPoint y: 29, distance: 12.8
click at [398, 29] on textarea "Type: Robe Hooks - Mars Designer : [PERSON_NAME] Dimensions : MARS Round : Dia …" at bounding box center [319, 15] width 159 height 32
type input "MARS COAT RACK (4 units) and TEO"
drag, startPoint x: 305, startPoint y: 17, endPoint x: 242, endPoint y: 13, distance: 63.1
click at [242, 14] on textarea "Type: Robe Hooks - Mars Designer : [PERSON_NAME] Dimensions : MARS Round : Dia …" at bounding box center [319, 15] width 159 height 33
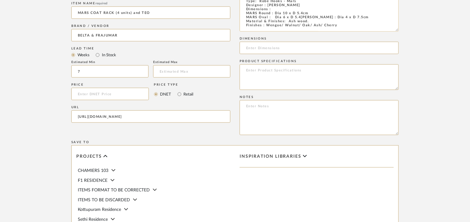
drag, startPoint x: 311, startPoint y: 16, endPoint x: 296, endPoint y: 19, distance: 15.0
click at [311, 17] on textarea "Type: Robe Hooks - Mars Designer : [PERSON_NAME] Dimensions : MARS Round : Dia …" at bounding box center [319, 15] width 159 height 33
click at [288, 19] on textarea "Type: Robe Hooks - Mars Designer : [PERSON_NAME] Dimensions : MARS Round : Dia …" at bounding box center [319, 15] width 159 height 33
drag, startPoint x: 289, startPoint y: 20, endPoint x: 245, endPoint y: 15, distance: 44.1
click at [245, 15] on textarea "Type: Robe Hooks - Mars Designer : [PERSON_NAME] Dimensions : MARS Round : Dia …" at bounding box center [319, 15] width 159 height 33
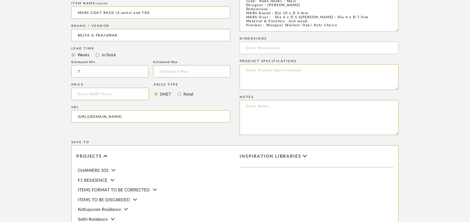
paste input "MARS Round : Dia 10 x D 5.4cm MARS Oval : Dia 6 x D 5.4[PERSON_NAME] : Dia 4 x …"
drag, startPoint x: 251, startPoint y: 48, endPoint x: 252, endPoint y: 51, distance: 3.2
click at [251, 48] on input "MARS Round : Dia 10 x D 5.4cm MARS Oval : Dia 6 x D 5.4[PERSON_NAME] : Dia 4 x …" at bounding box center [319, 48] width 159 height 12
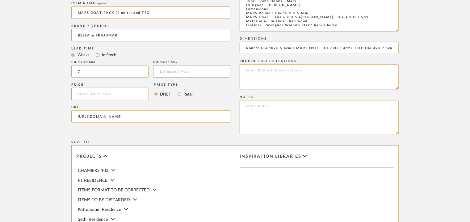
type input "MARS Round: Dia 10xD 5.4cm / MARS Oval: Dia 6xD 5.4cm/ TEO: Dia 4xD 7.5cm"
click at [362, 107] on textarea at bounding box center [319, 117] width 159 height 35
paste textarea "Price: Na Lead time: 45days. MOQ : Our products for Contract projects are manuf…"
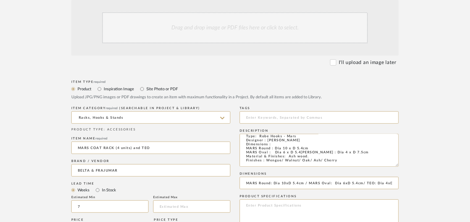
scroll to position [93, 0]
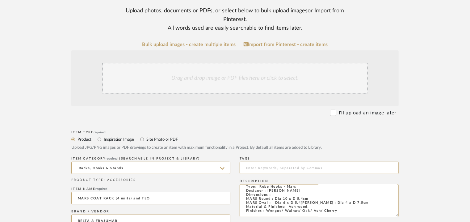
type textarea "Price: Na Lead time: 45days. MOQ : Our products for Contract projects are manuf…"
click at [206, 77] on div "Drag and drop image or PDF files here or click to select." at bounding box center [234, 78] width 265 height 31
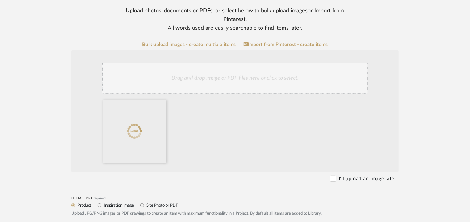
click at [248, 81] on div "Drag and drop image or PDF files here or click to select." at bounding box center [234, 78] width 265 height 31
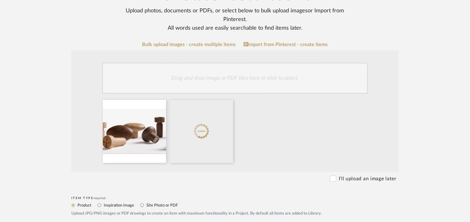
click at [260, 80] on div "Drag and drop image or PDF files here or click to select." at bounding box center [234, 78] width 265 height 31
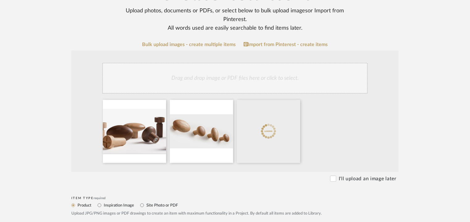
click at [283, 78] on div "Drag and drop image or PDF files here or click to select." at bounding box center [234, 78] width 265 height 31
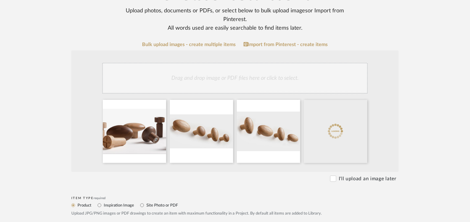
click at [269, 90] on div "Drag and drop image or PDF files here or click to select." at bounding box center [234, 78] width 265 height 31
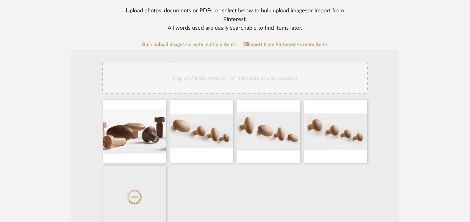
click at [302, 79] on div "Drag and drop image or PDF files here or click to select." at bounding box center [234, 78] width 265 height 31
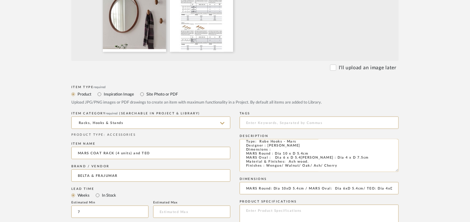
scroll to position [340, 0]
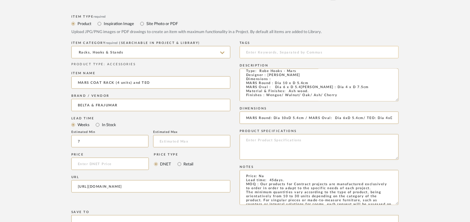
click at [258, 50] on input at bounding box center [319, 52] width 159 height 12
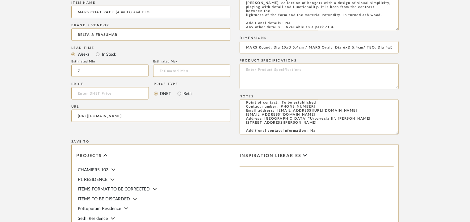
scroll to position [502, 0]
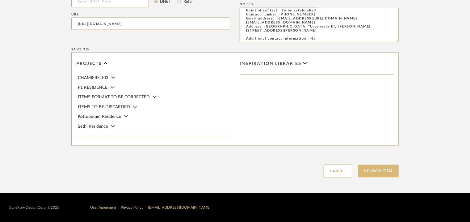
click at [366, 168] on button "Upload Item" at bounding box center [378, 171] width 41 height 13
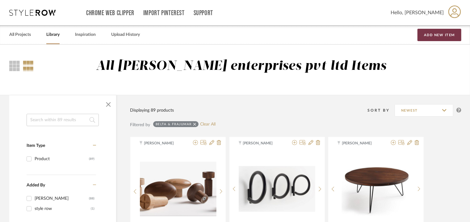
click at [446, 37] on button "Add New Item" at bounding box center [439, 35] width 44 height 12
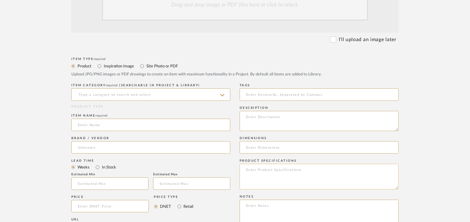
scroll to position [185, 0]
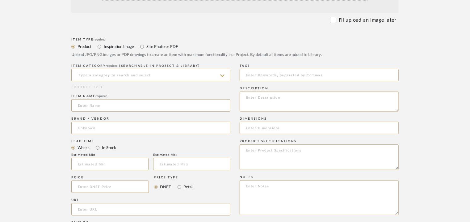
paste textarea "Type: Robe Hooks - Mars Designer : Arbel Dimensions : Dia 14 x D 5cm Material &…"
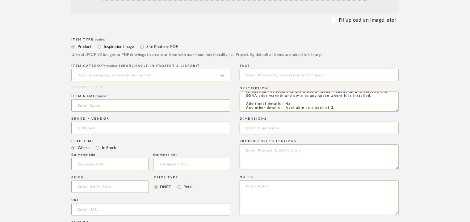
type textarea "Type: Robe Hooks - Mars Designer : Arbel Dimensions : Dia 14 x D 5cm Material &…"
click at [178, 74] on input at bounding box center [150, 75] width 159 height 12
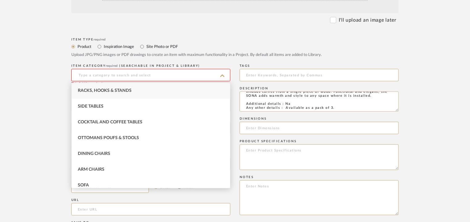
click at [148, 86] on div "Racks, Hooks & Stands" at bounding box center [151, 91] width 158 height 16
type input "Racks, Hooks & Stands"
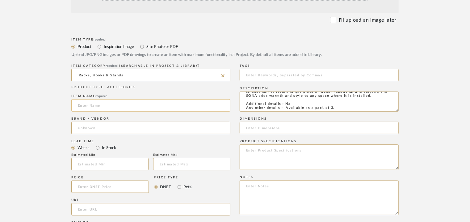
click at [118, 106] on input at bounding box center [150, 105] width 159 height 12
type input "SONA WALL COAT TACK"
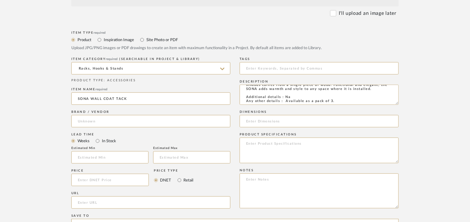
scroll to position [358, 0]
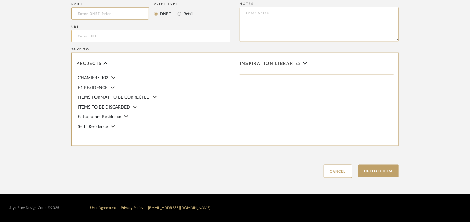
paste input "[URL][DOMAIN_NAME]"
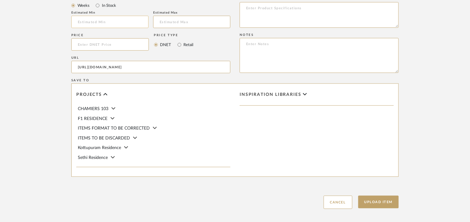
type input "[URL][DOMAIN_NAME]"
click at [91, 20] on input "text" at bounding box center [109, 22] width 77 height 12
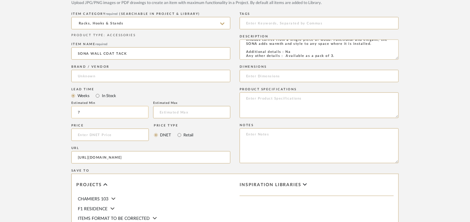
scroll to position [235, 0]
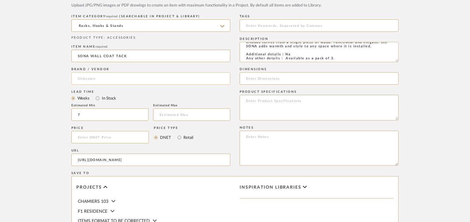
type input "7"
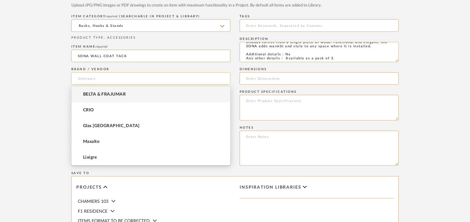
click at [105, 76] on input at bounding box center [150, 78] width 159 height 12
click at [102, 92] on span "BELTA & FRAJUMAR" at bounding box center [104, 94] width 43 height 5
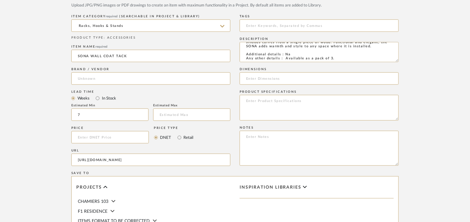
type input "BELTA & FRAJUMAR"
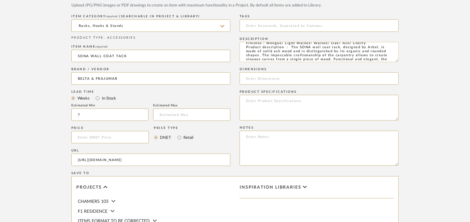
scroll to position [0, 0]
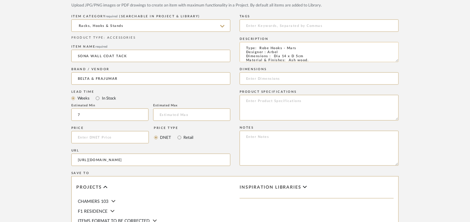
drag, startPoint x: 274, startPoint y: 56, endPoint x: 304, endPoint y: 55, distance: 30.3
click at [304, 55] on textarea "Type: Robe Hooks - Mars Designer : Arbel Dimensions : Dia 14 x D 5cm Material &…" at bounding box center [319, 52] width 159 height 20
paste input "Dia 14 x D 5cm"
type input "Dia 14 x D 5cm"
paste textarea "Price: Na Lead time: 45days. MOQ : Our products for Contract projects are manuf…"
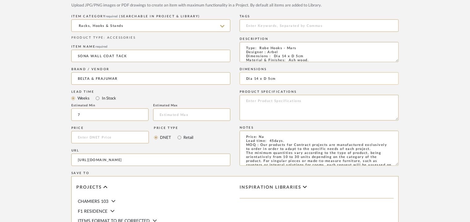
scroll to position [57, 0]
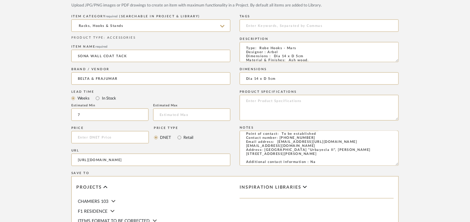
type textarea "Price: Na Lead time: 45days. MOQ : Our products for Contract projects are manuf…"
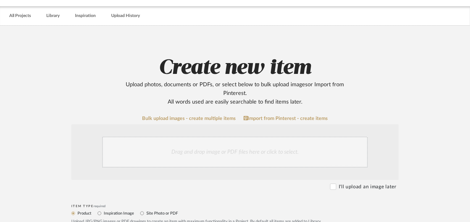
scroll to position [19, 0]
click at [205, 155] on div "Drag and drop image or PDF files here or click to select." at bounding box center [234, 152] width 265 height 31
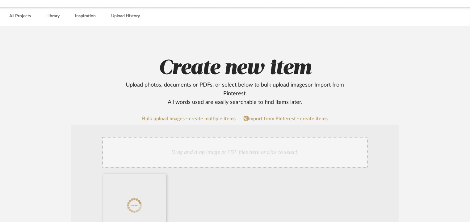
click at [206, 149] on div "Drag and drop image or PDF files here or click to select." at bounding box center [234, 152] width 265 height 31
click at [238, 148] on div "Drag and drop image or PDF files here or click to select." at bounding box center [234, 152] width 265 height 31
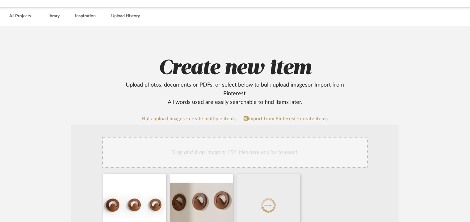
click at [301, 153] on div "Drag and drop image or PDF files here or click to select." at bounding box center [234, 152] width 265 height 31
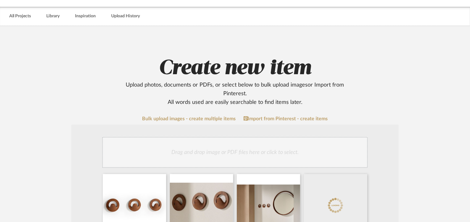
click at [328, 151] on div "Drag and drop image or PDF files here or click to select." at bounding box center [234, 152] width 265 height 31
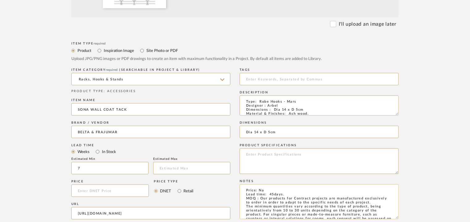
scroll to position [358, 0]
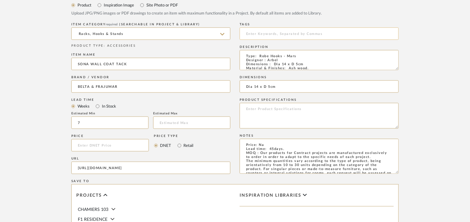
click at [258, 35] on input at bounding box center [319, 33] width 159 height 12
type input "C"
type input "coat rack, robe hook,"
click at [281, 57] on textarea "Type: Robe Hooks - Mars Designer : Arbel Dimensions : Dia 14 x D 5cm Material &…" at bounding box center [319, 60] width 159 height 20
click at [289, 55] on textarea "Type: Robe Hook - Mars Designer : Arbel Dimensions : Dia 14 x D 5cm Material & …" at bounding box center [319, 60] width 159 height 20
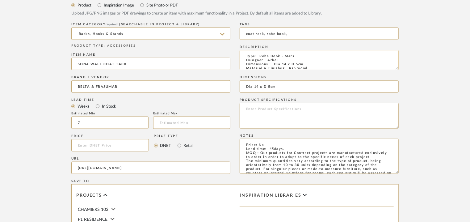
click at [289, 55] on textarea "Type: Robe Hook - Mars Designer : Arbel Dimensions : Dia 14 x D 5cm Material & …" at bounding box center [319, 60] width 159 height 20
type textarea "Type: Robe Hook - Sona Designer : Arbel Dimensions : Dia 14 x D 5cm Material & …"
click at [116, 65] on input "SONA WALL COAT TACK" at bounding box center [150, 64] width 159 height 12
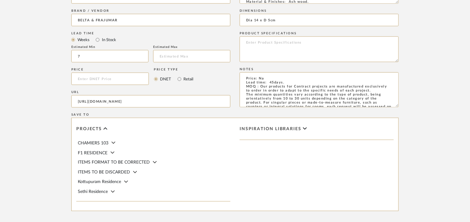
scroll to position [489, 0]
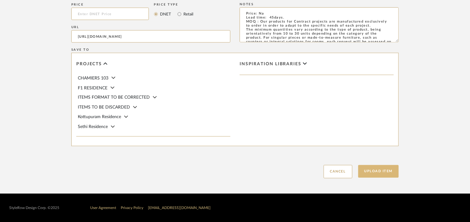
type input "SONA WALL COAT RACK"
click at [383, 170] on button "Upload Item" at bounding box center [378, 171] width 41 height 13
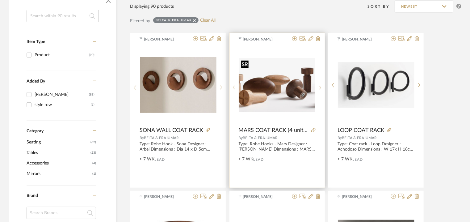
scroll to position [62, 0]
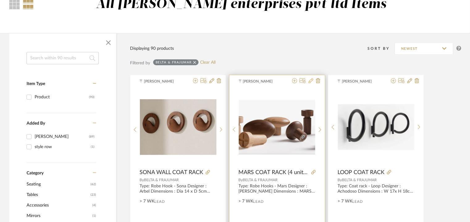
click at [310, 79] on icon at bounding box center [310, 80] width 5 height 5
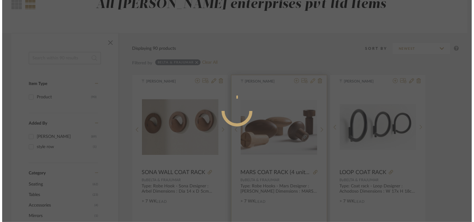
scroll to position [0, 0]
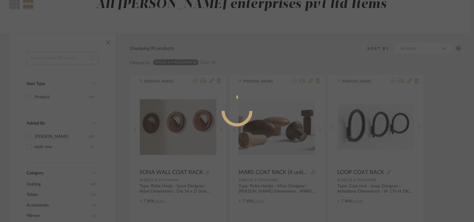
radio input "true"
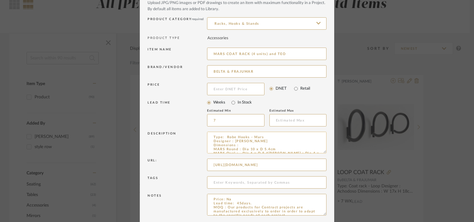
scroll to position [59, 0]
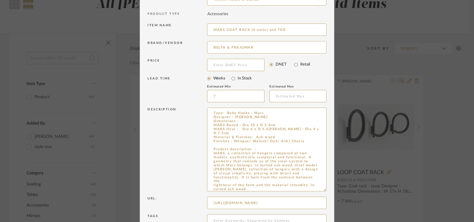
drag, startPoint x: 322, startPoint y: 126, endPoint x: 328, endPoint y: 207, distance: 80.8
click at [326, 199] on dialog-content "Edit Item × Item Type required Product Inspiration Image Site Photo or PDF Uplo…" at bounding box center [237, 112] width 194 height 343
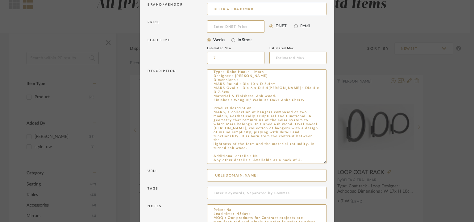
scroll to position [132, 0]
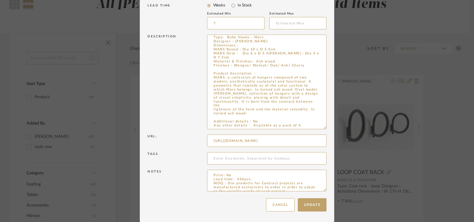
drag, startPoint x: 211, startPoint y: 107, endPoint x: 294, endPoint y: 230, distance: 148.8
click at [294, 160] on html "Chrome Web Clipper Import Pinterest Support All Projects Library Inspiration Up…" at bounding box center [237, 49] width 474 height 222
click at [301, 121] on textarea "Type: Robe Hooks - Mars Designer : [PERSON_NAME] Dimensions : MARS Round : Dia …" at bounding box center [266, 82] width 119 height 94
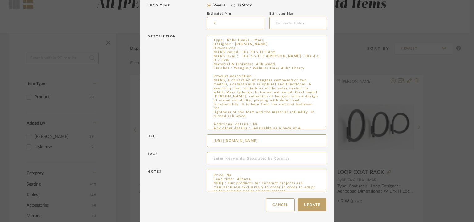
drag, startPoint x: 303, startPoint y: 126, endPoint x: 191, endPoint y: 25, distance: 149.9
click at [191, 25] on div "Item Type required Product Inspiration Image Site Photo or PDF Upload JPG/PNG i…" at bounding box center [237, 42] width 179 height 306
click at [285, 206] on button "Cancel" at bounding box center [280, 204] width 29 height 13
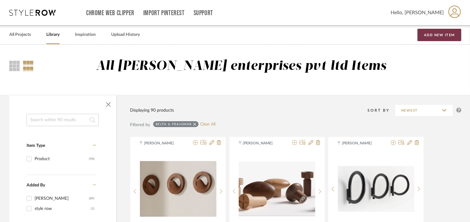
click at [454, 34] on button "Add New Item" at bounding box center [439, 35] width 44 height 12
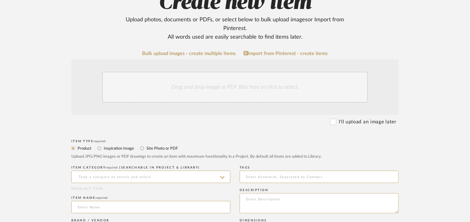
scroll to position [216, 0]
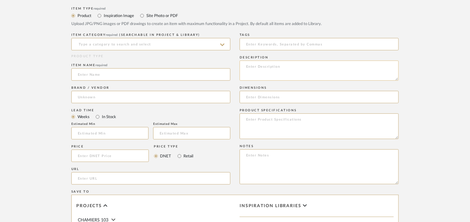
paste textarea "Type: Robe Hooks - Mars Designer : [PERSON_NAME] Dimensions : MARS Round : Dia …"
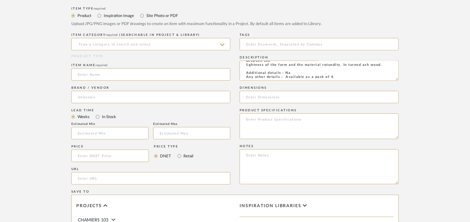
type textarea "Type: Robe Hooks - Mars Designer : [PERSON_NAME] Dimensions : MARS Round : Dia …"
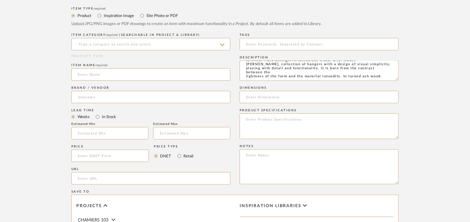
scroll to position [0, 0]
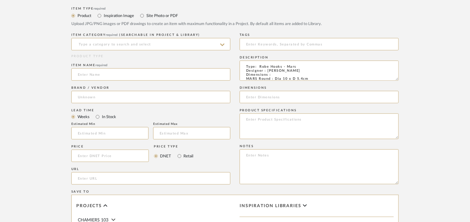
drag, startPoint x: 337, startPoint y: 74, endPoint x: 199, endPoint y: 37, distance: 142.6
click at [199, 37] on div "Item Type required Product Inspiration Image Site Photo or PDF Upload JPG/PNG i…" at bounding box center [234, 162] width 327 height 315
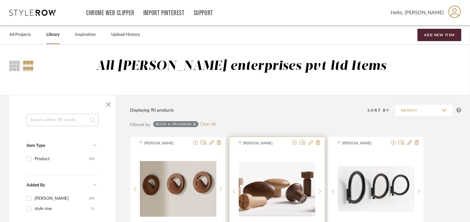
click at [311, 144] on icon at bounding box center [310, 142] width 5 height 5
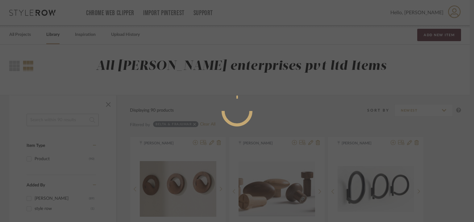
radio input "true"
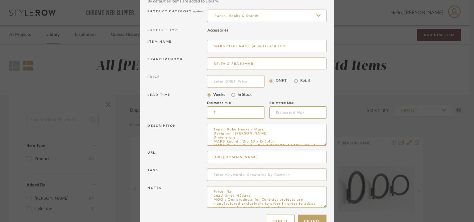
scroll to position [59, 0]
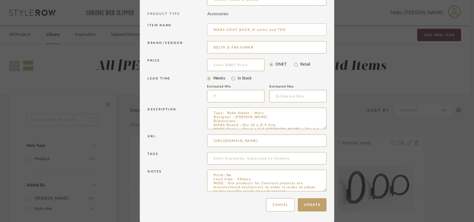
drag, startPoint x: 267, startPoint y: 29, endPoint x: 293, endPoint y: 30, distance: 25.7
click at [293, 30] on input "MARS COAT RACK (4 units) and TEO" at bounding box center [266, 29] width 119 height 12
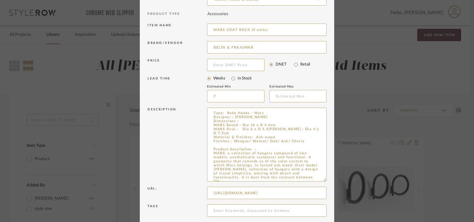
drag, startPoint x: 323, startPoint y: 128, endPoint x: 333, endPoint y: 183, distance: 56.6
click at [333, 183] on div "Edit Item × Item Type required Product Inspiration Image Site Photo or PDF Uplo…" at bounding box center [237, 111] width 474 height 222
type input "MARS COAT RACK (4 units)"
drag, startPoint x: 253, startPoint y: 134, endPoint x: 173, endPoint y: 133, distance: 80.6
click at [173, 133] on div "Description Type: Robe Hooks - Mars Designer : [PERSON_NAME] Dimensions : MARS …" at bounding box center [237, 147] width 179 height 82
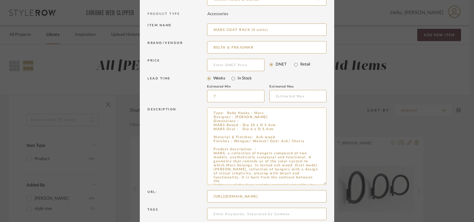
click at [215, 134] on textarea "Type: Robe Hooks - Mars Designer : [PERSON_NAME] Dimensions : MARS Round : Dia …" at bounding box center [266, 145] width 119 height 77
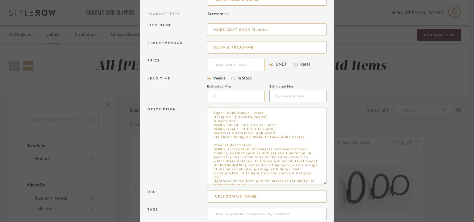
scroll to position [16, 0]
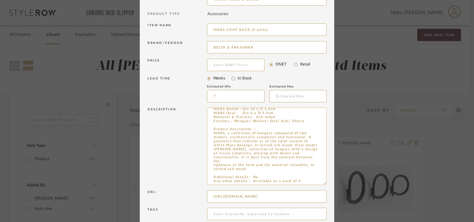
drag, startPoint x: 212, startPoint y: 152, endPoint x: 253, endPoint y: 171, distance: 45.2
click at [255, 172] on textarea "Type: Robe Hooks - Mars Designer : [PERSON_NAME] Dimensions : MARS Round : Dia …" at bounding box center [266, 145] width 119 height 77
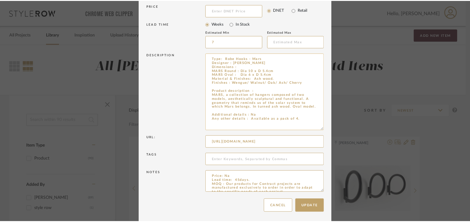
scroll to position [115, 0]
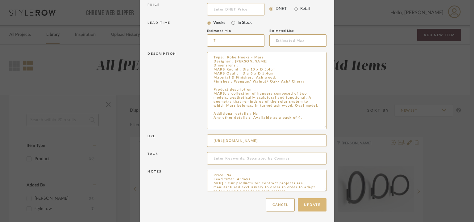
type textarea "Type: Robe Hooks - Mars Designer : [PERSON_NAME] Dimensions : MARS Round : Dia …"
click at [321, 207] on button "Update" at bounding box center [312, 204] width 29 height 13
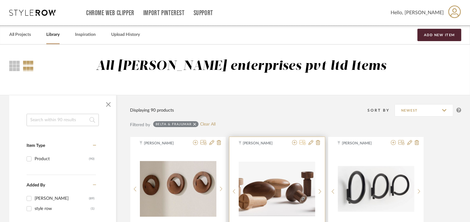
click at [303, 142] on icon at bounding box center [302, 142] width 6 height 5
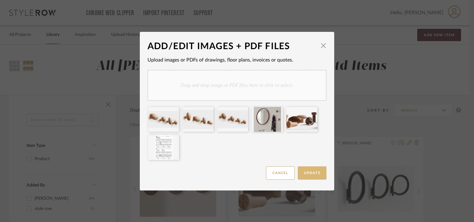
click at [305, 173] on span "Update" at bounding box center [312, 172] width 16 height 3
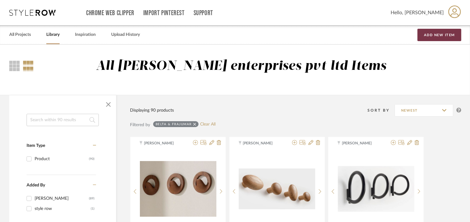
click at [443, 35] on button "Add New Item" at bounding box center [439, 35] width 44 height 12
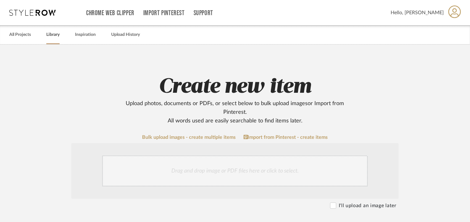
click at [54, 32] on link "Library" at bounding box center [52, 35] width 13 height 8
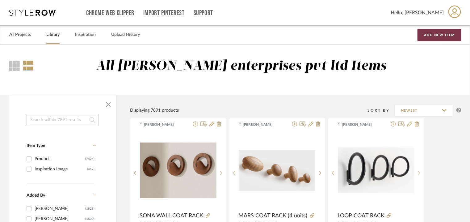
click at [450, 35] on button "Add New Item" at bounding box center [439, 35] width 44 height 12
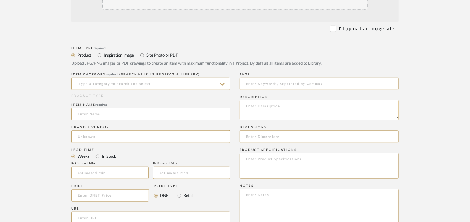
scroll to position [247, 0]
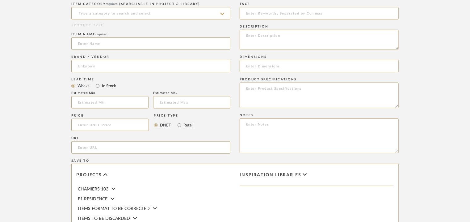
paste textarea "Type: Robe Hooks - Teo Designer : [PERSON_NAME] Dimensions : Dia 4 x D 7.5cm Ma…"
type textarea "Type: Robe Hooks - Teo Designer : [PERSON_NAME] Dimensions : Dia 4 x D 7.5cm Ma…"
click at [119, 12] on input at bounding box center [150, 13] width 159 height 12
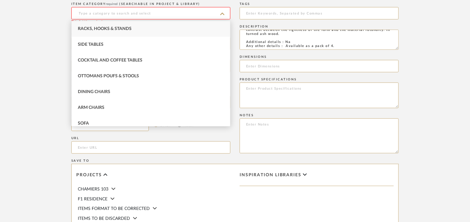
click at [102, 29] on span "Racks, Hooks & Stands" at bounding box center [105, 29] width 54 height 4
type input "Racks, Hooks & Stands"
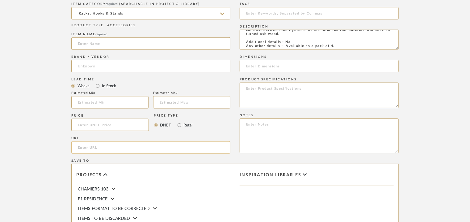
paste input "[URL][DOMAIN_NAME]"
type input "[URL][DOMAIN_NAME]"
paste input "TEO coat rack (4 units)"
type input "TEO coat rack (4 units)"
click at [94, 63] on input at bounding box center [150, 66] width 159 height 12
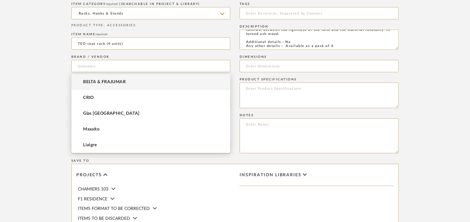
click at [94, 84] on span "BELTA & FRAJUMAR" at bounding box center [104, 81] width 43 height 5
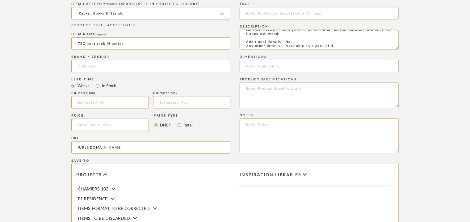
type input "BELTA & FRAJUMAR"
click at [95, 101] on input "text" at bounding box center [109, 102] width 77 height 12
type input "7"
click at [91, 42] on input "TEO coat rack (4 units)" at bounding box center [150, 43] width 159 height 12
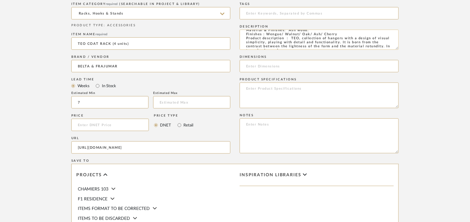
scroll to position [0, 0]
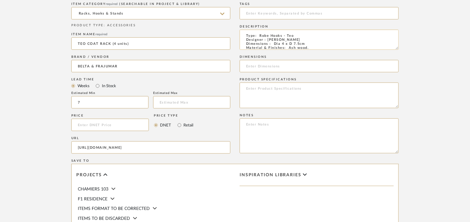
type input "TEO COAT RACK (4 units)"
drag, startPoint x: 275, startPoint y: 44, endPoint x: 306, endPoint y: 43, distance: 31.2
click at [306, 43] on textarea "Type: Robe Hooks - Teo Designer : [PERSON_NAME] Dimensions : Dia 4 x D 7.5cm Ma…" at bounding box center [319, 40] width 159 height 20
click at [269, 67] on input at bounding box center [319, 66] width 159 height 12
paste input "Dia 4 x D 7.5cm"
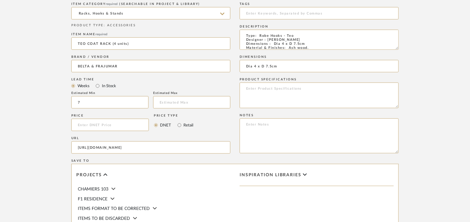
type input "Dia 4 x D 7.5cm"
paste textarea "Price: Na Lead time: 45days. MOQ : Our products for Contract projects are manuf…"
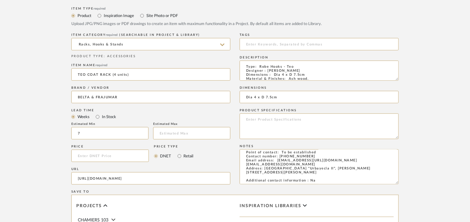
scroll to position [62, 0]
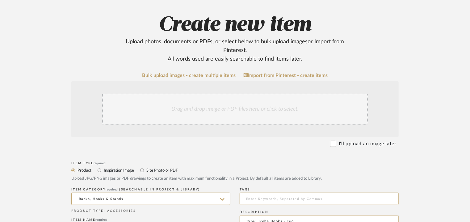
type textarea "Price: Na Lead time: 45days. MOQ : Our products for Contract projects are manuf…"
click at [209, 107] on div "Drag and drop image or PDF files here or click to select." at bounding box center [234, 109] width 265 height 31
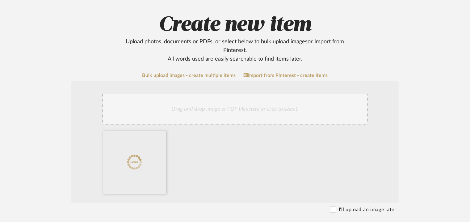
click at [254, 109] on div "Drag and drop image or PDF files here or click to select." at bounding box center [234, 109] width 265 height 31
click at [277, 113] on div "Drag and drop image or PDF files here or click to select." at bounding box center [234, 109] width 265 height 31
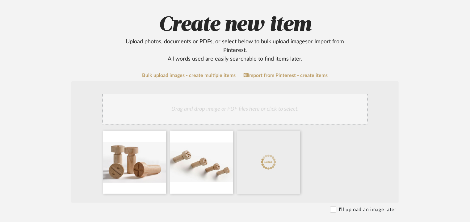
click at [330, 110] on div "Drag and drop image or PDF files here or click to select." at bounding box center [234, 109] width 265 height 31
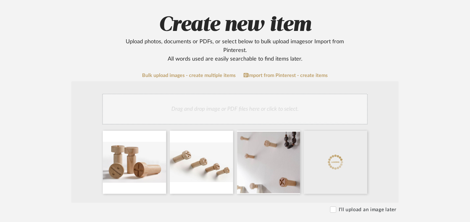
click at [324, 114] on div "Drag and drop image or PDF files here or click to select." at bounding box center [234, 109] width 265 height 31
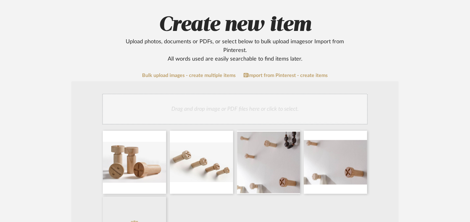
click at [322, 102] on div "Drag and drop image or PDF files here or click to select." at bounding box center [234, 109] width 265 height 31
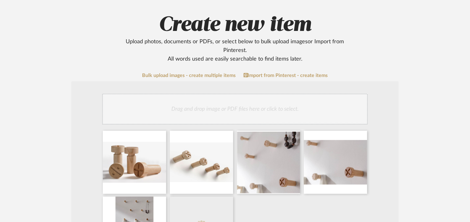
click at [304, 105] on div "Drag and drop image or PDF files here or click to select." at bounding box center [234, 109] width 265 height 31
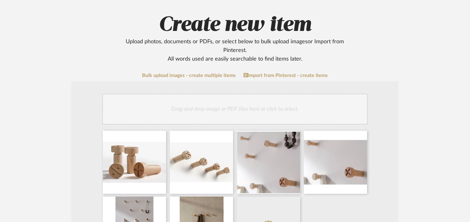
click at [286, 111] on div "Drag and drop image or PDF files here or click to select." at bounding box center [234, 109] width 265 height 31
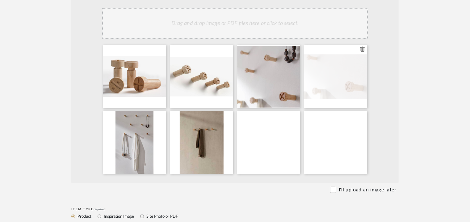
scroll to position [93, 0]
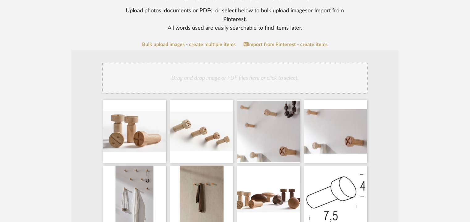
click at [278, 81] on div "Drag and drop image or PDF files here or click to select." at bounding box center [234, 78] width 265 height 31
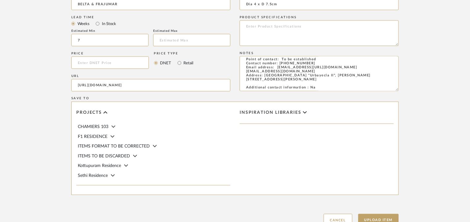
scroll to position [555, 0]
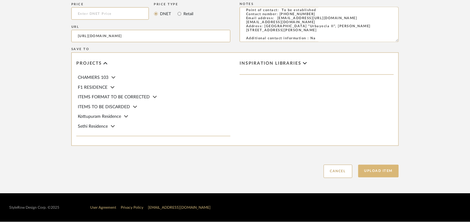
click at [382, 172] on button "Upload Item" at bounding box center [378, 171] width 41 height 13
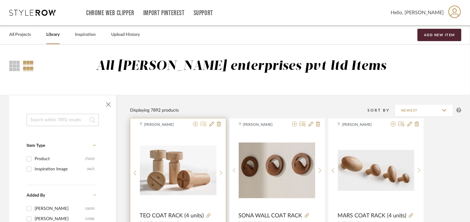
click at [203, 125] on icon at bounding box center [203, 123] width 6 height 5
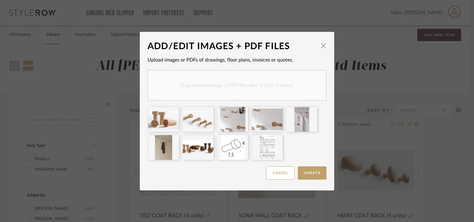
click at [227, 84] on div "Drag and drop image or PDF files here or click to select." at bounding box center [237, 85] width 179 height 31
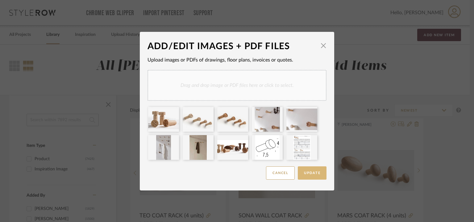
click at [302, 170] on button "Update" at bounding box center [312, 172] width 29 height 13
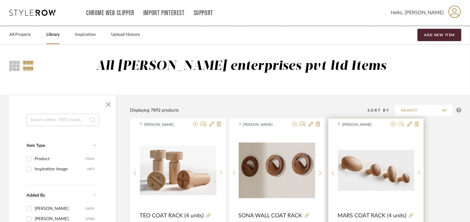
click at [403, 124] on icon at bounding box center [401, 123] width 6 height 5
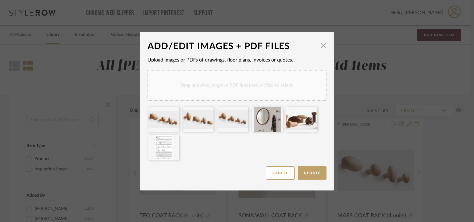
click at [266, 80] on div "Drag and drop image or PDF files here or click to select." at bounding box center [237, 85] width 179 height 31
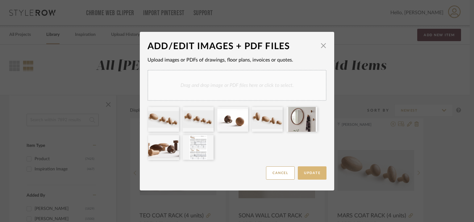
click at [309, 171] on span "Update" at bounding box center [312, 172] width 16 height 3
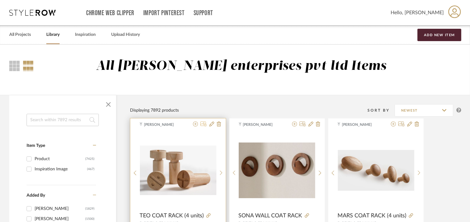
click at [203, 124] on icon at bounding box center [203, 123] width 6 height 5
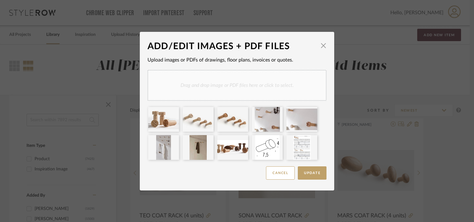
click at [242, 90] on div "Drag and drop image or PDF files here or click to select." at bounding box center [237, 85] width 179 height 31
click at [323, 42] on span "button" at bounding box center [323, 46] width 12 height 12
